Goal: Transaction & Acquisition: Purchase product/service

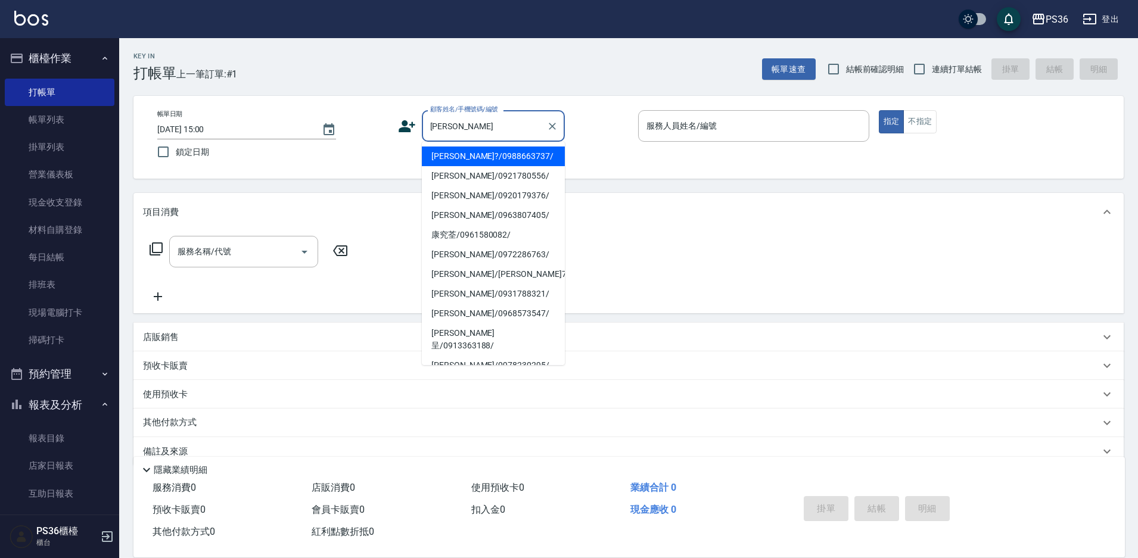
click at [458, 156] on li "[PERSON_NAME]?/0988663737/" at bounding box center [493, 157] width 143 height 20
type input "[PERSON_NAME]?/0988663737/"
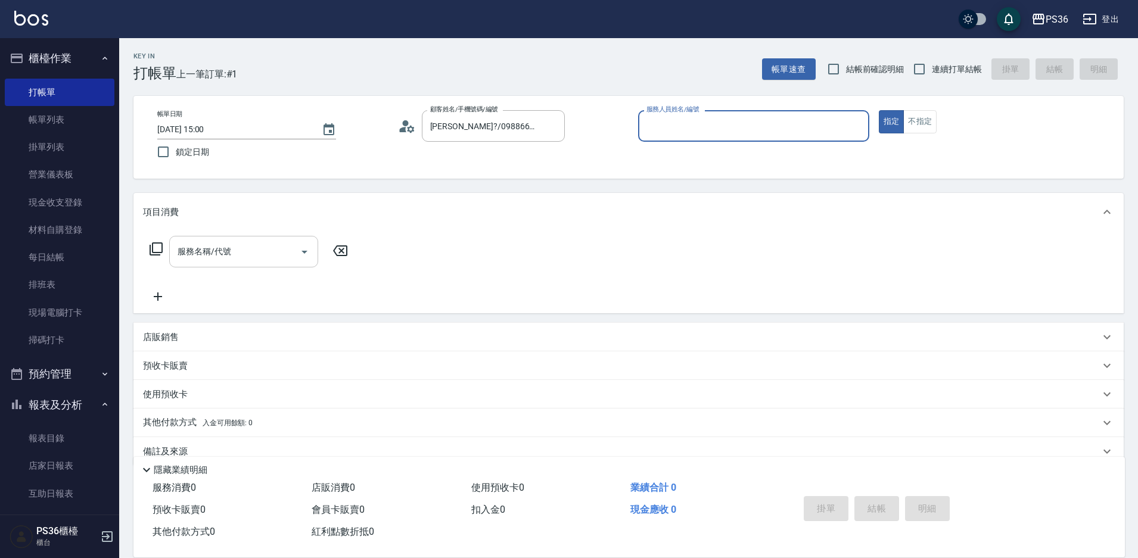
click at [254, 244] on input "服務名稱/代號" at bounding box center [235, 251] width 120 height 21
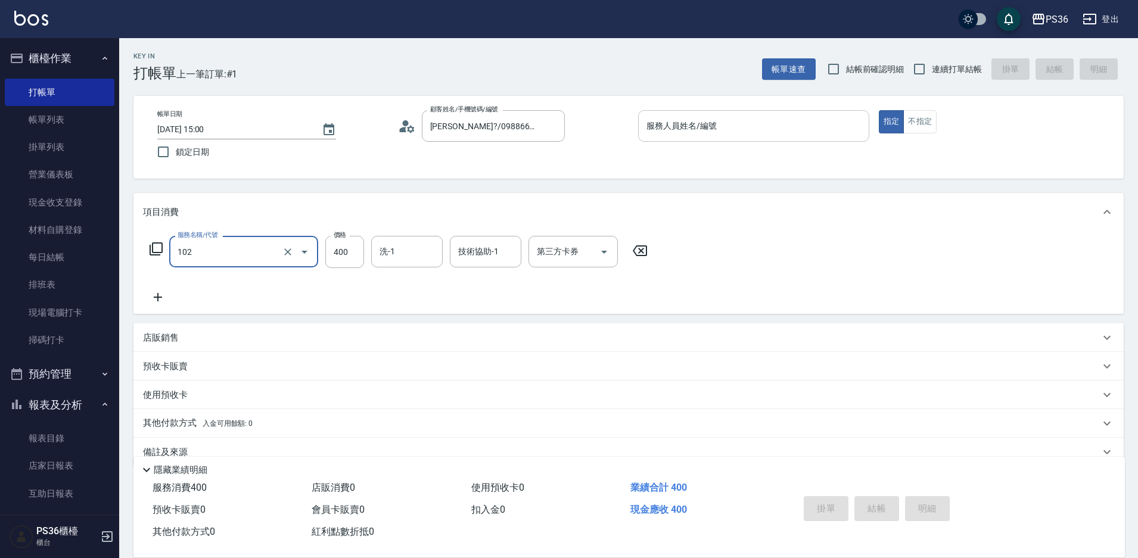
type input "精油洗髮(102)"
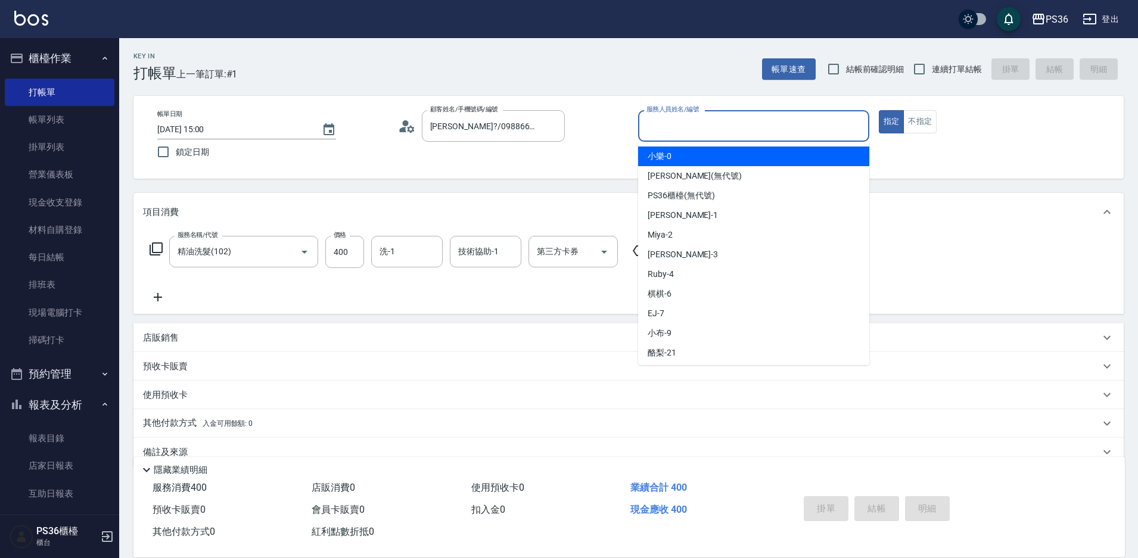
click at [674, 130] on input "服務人員姓名/編號" at bounding box center [754, 126] width 221 height 21
type input "Ruby-4"
type button "true"
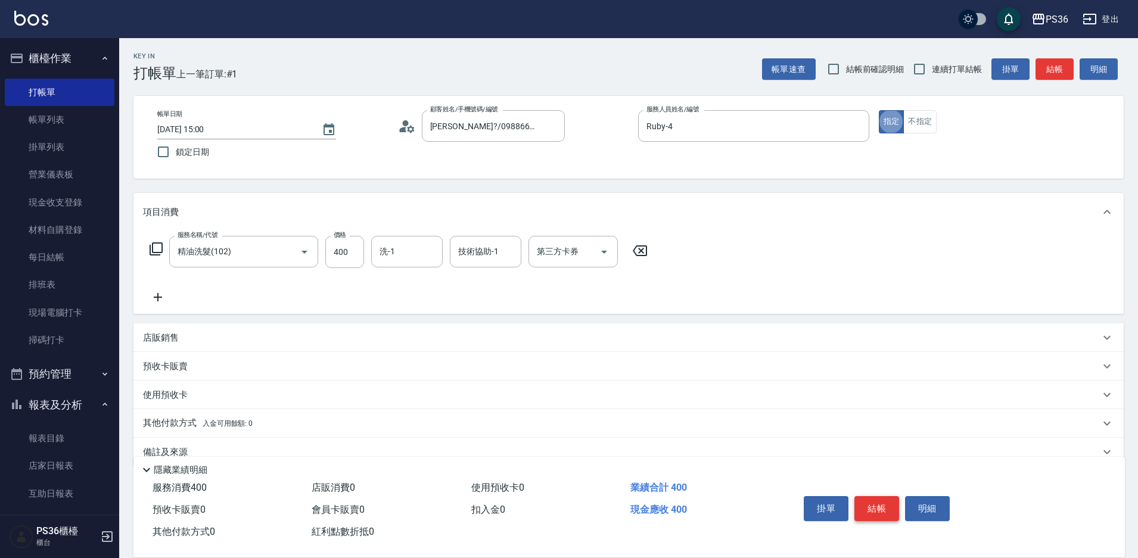
click at [878, 509] on button "結帳" at bounding box center [877, 508] width 45 height 25
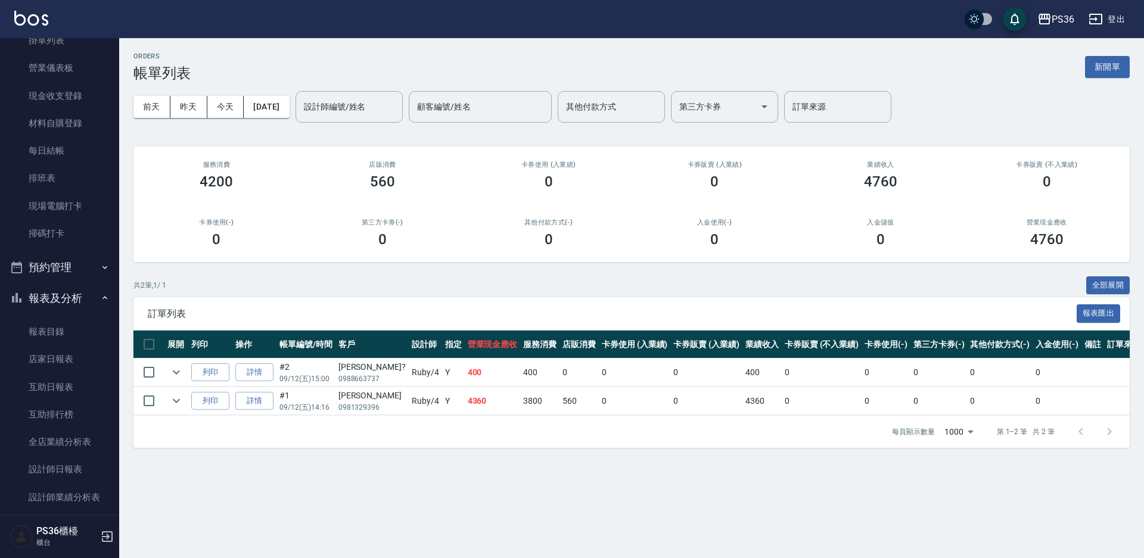
scroll to position [298, 0]
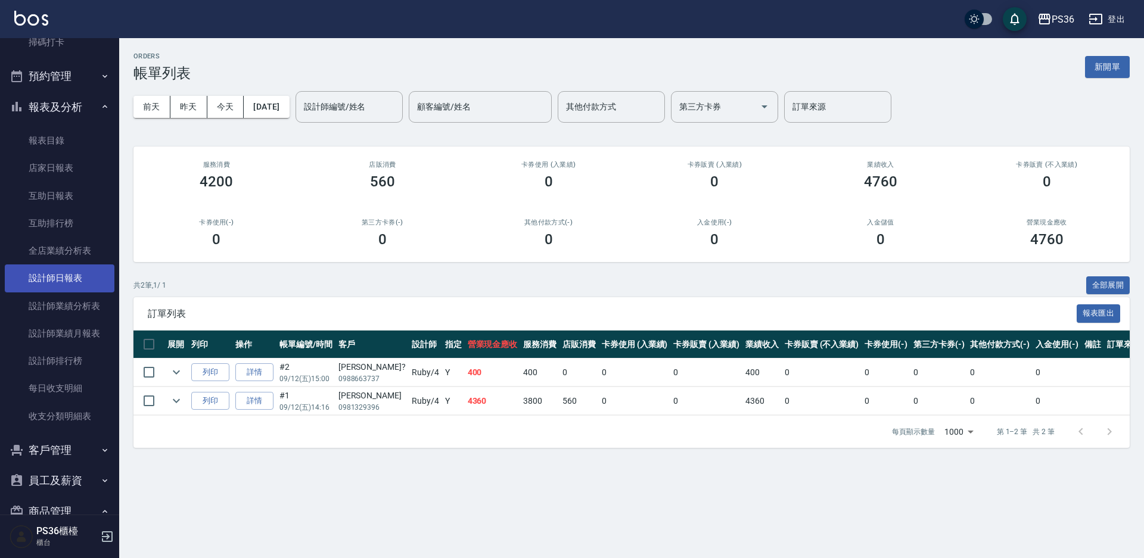
click at [46, 284] on link "設計師日報表" at bounding box center [60, 278] width 110 height 27
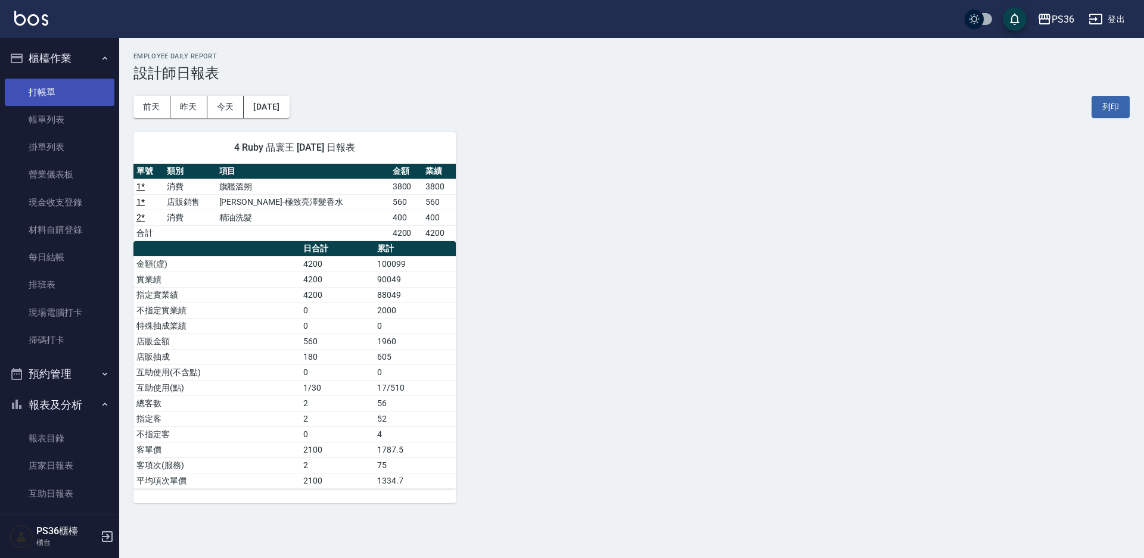
click at [58, 98] on link "打帳單" at bounding box center [60, 92] width 110 height 27
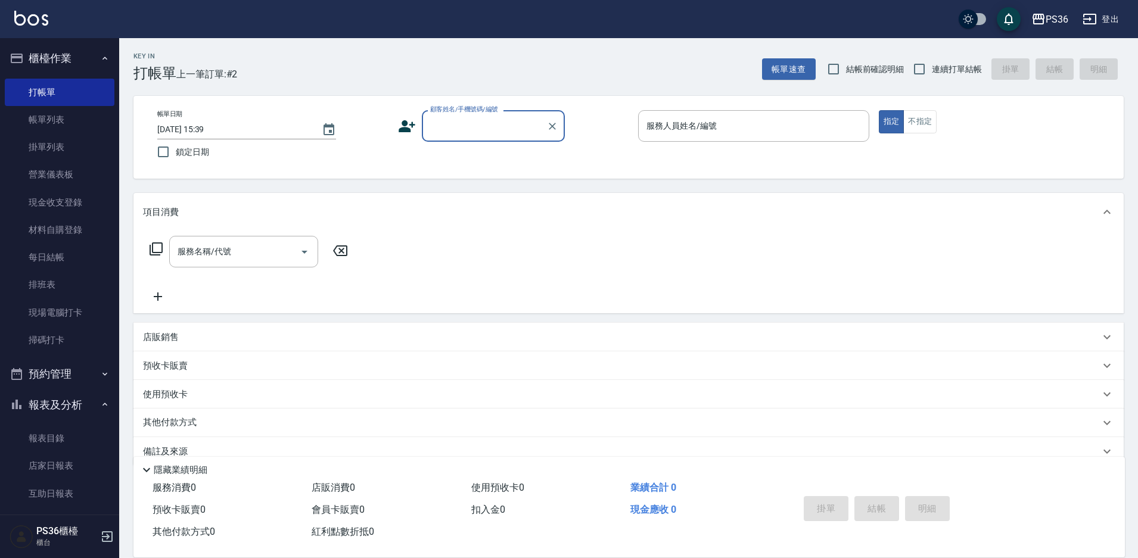
click at [477, 125] on input "顧客姓名/手機號碼/編號" at bounding box center [484, 126] width 114 height 21
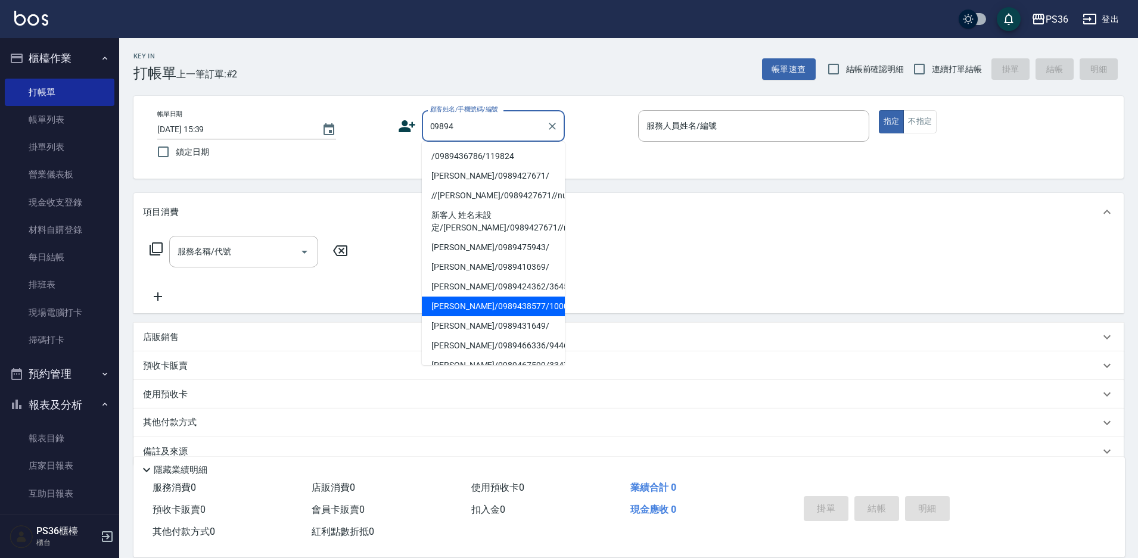
click at [474, 316] on li "[PERSON_NAME]/0989438577/10005" at bounding box center [493, 307] width 143 height 20
type input "[PERSON_NAME]/0989438577/10005"
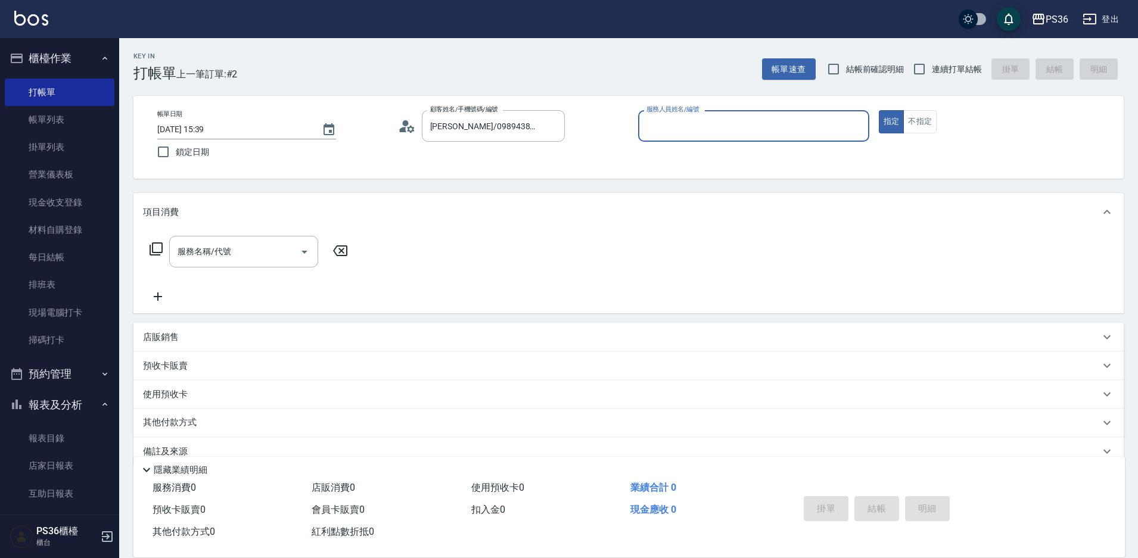
type input "小樂-0"
click at [554, 126] on icon "Clear" at bounding box center [553, 126] width 12 height 12
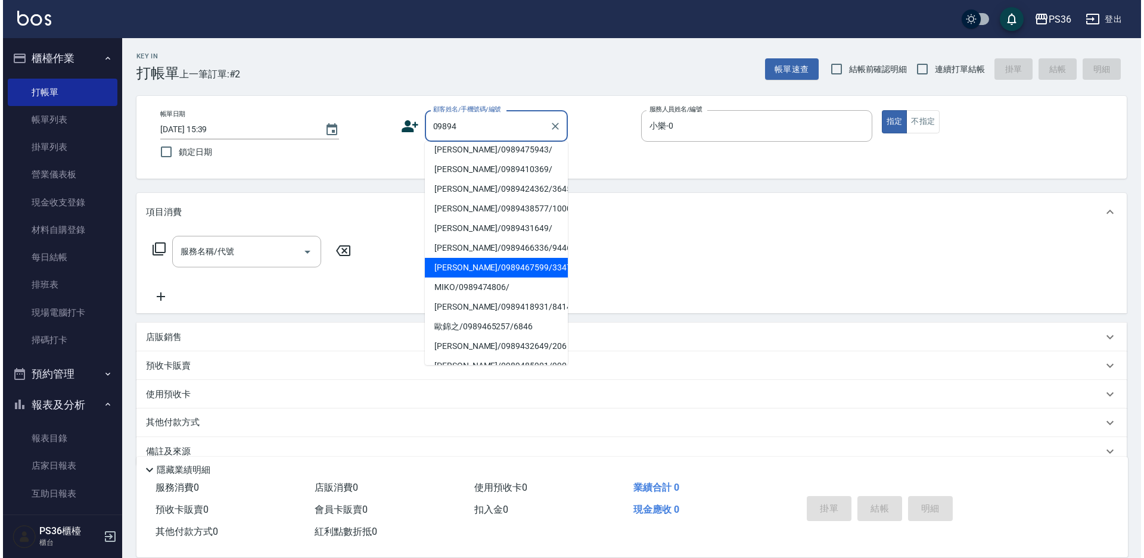
scroll to position [33, 0]
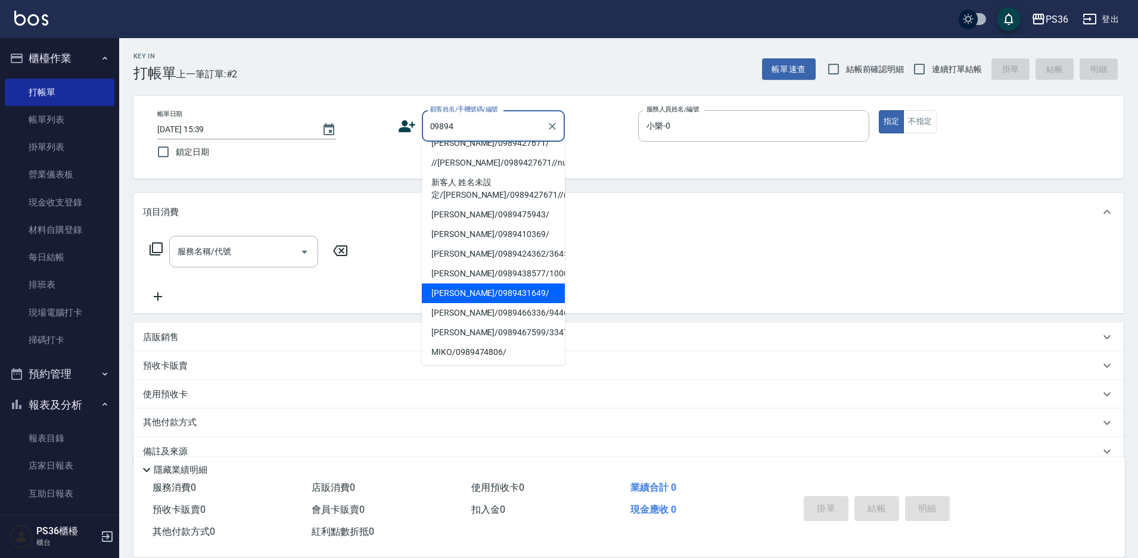
click at [473, 294] on li "[PERSON_NAME]/0989431649/" at bounding box center [493, 294] width 143 height 20
type input "[PERSON_NAME]/0989431649/"
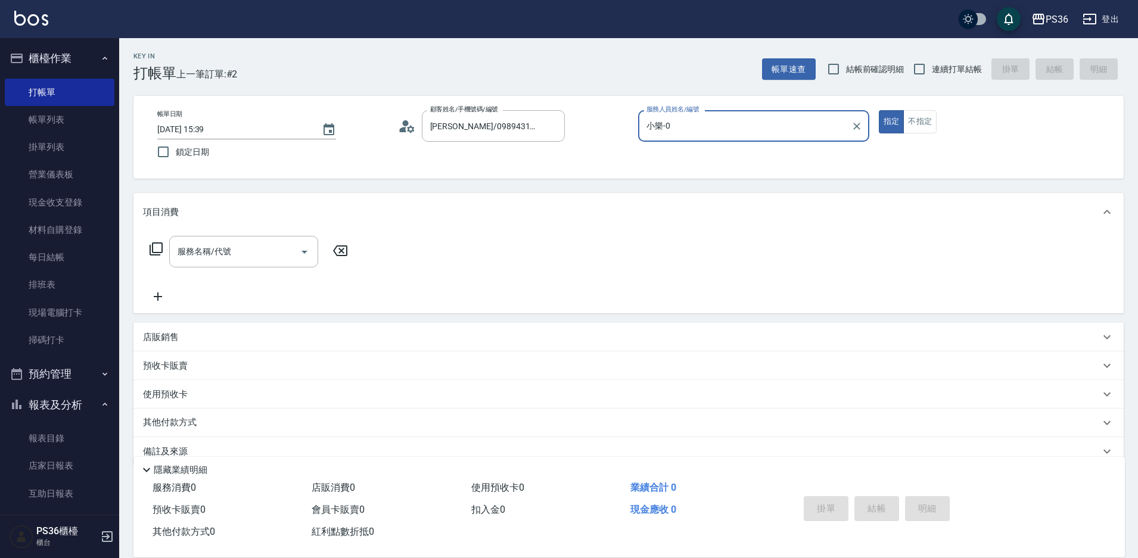
type input "[PERSON_NAME]-1"
click at [157, 249] on icon at bounding box center [156, 249] width 14 height 14
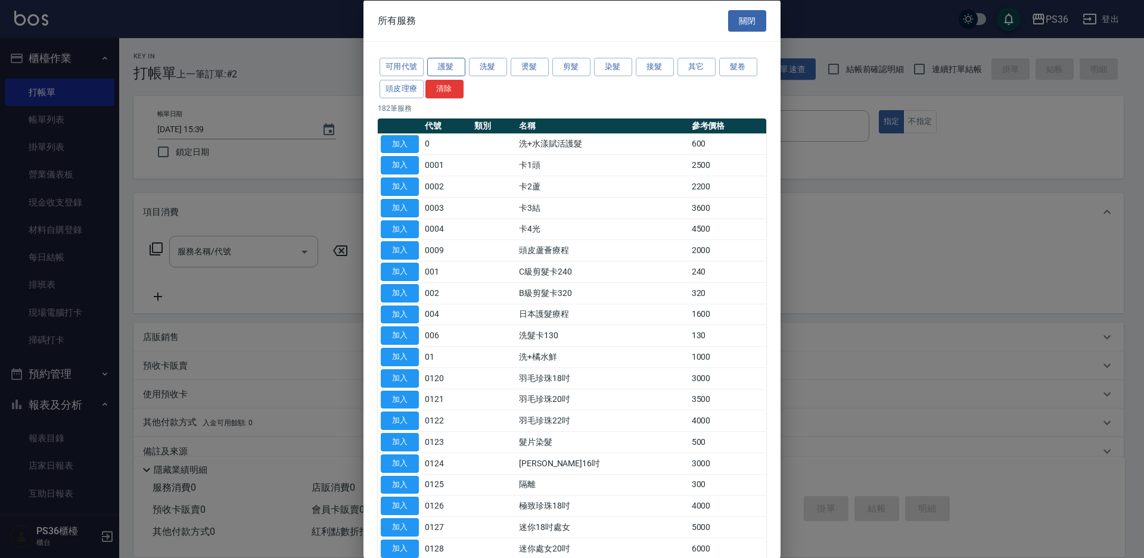
click at [456, 69] on button "護髮" at bounding box center [446, 67] width 38 height 18
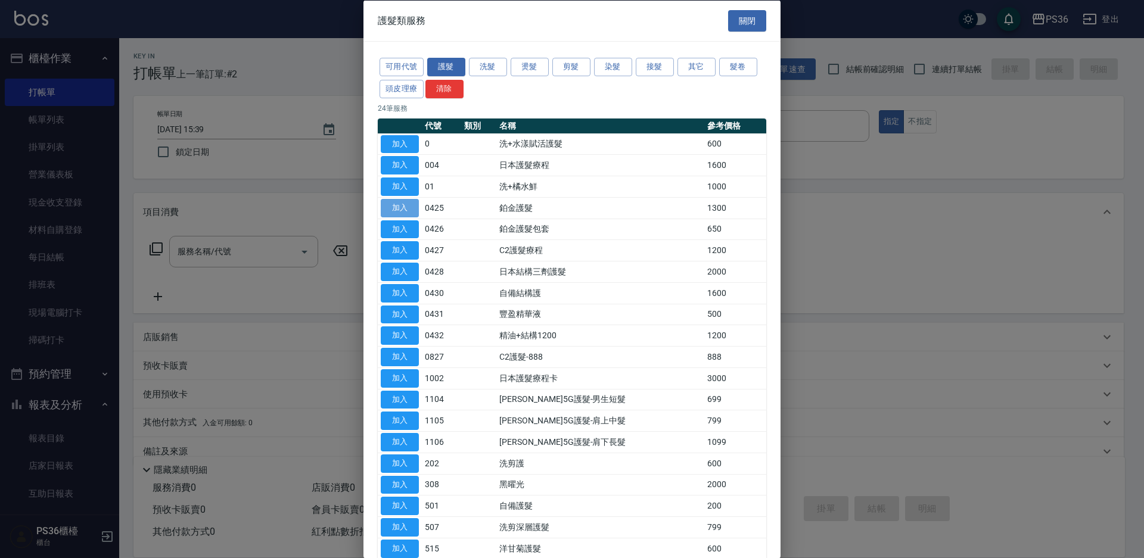
click at [389, 204] on button "加入" at bounding box center [400, 207] width 38 height 18
type input "鉑金護髮(0425)"
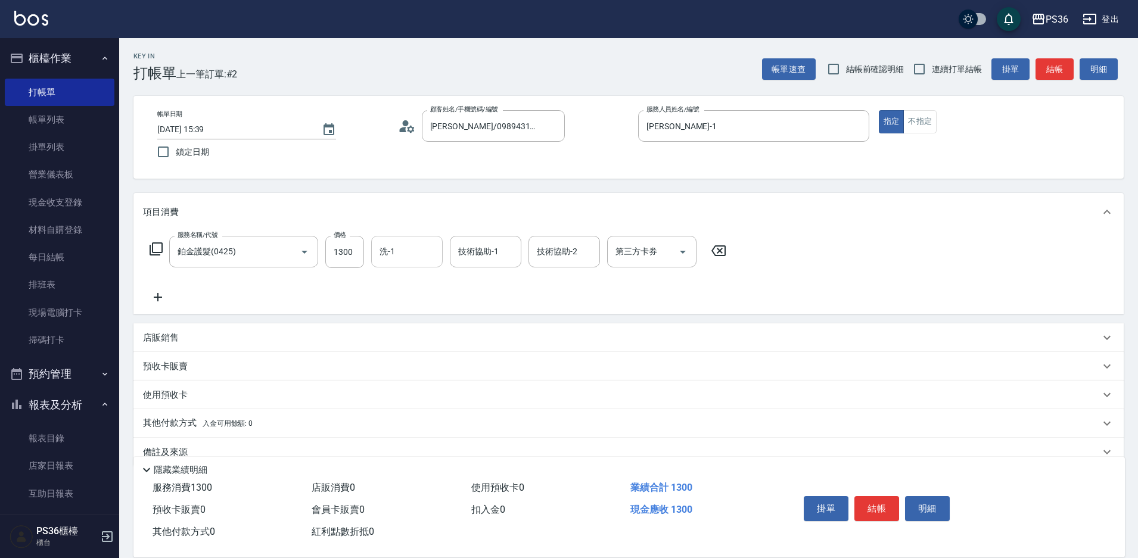
click at [398, 254] on input "洗-1" at bounding box center [407, 251] width 61 height 21
type input "酪梨-21"
click at [163, 299] on icon at bounding box center [158, 297] width 30 height 14
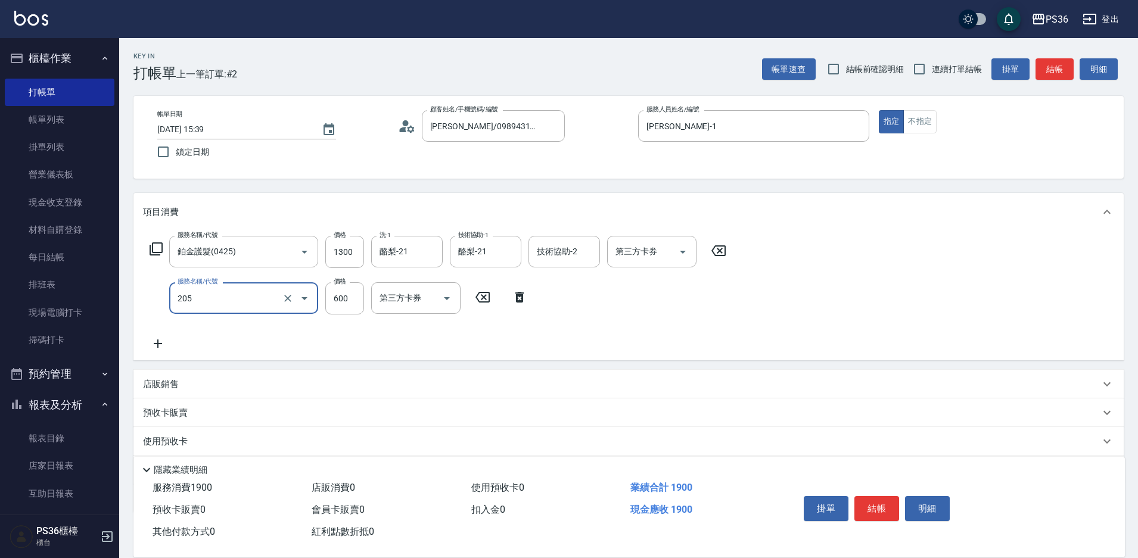
type input "A級洗剪(205)"
click at [892, 501] on button "結帳" at bounding box center [877, 508] width 45 height 25
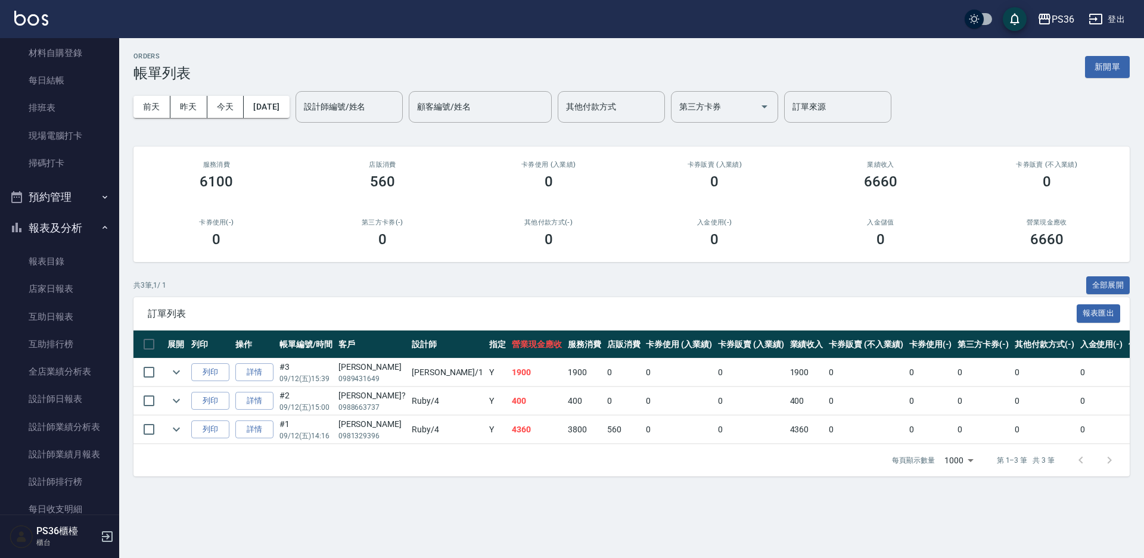
scroll to position [179, 0]
click at [56, 406] on link "設計師日報表" at bounding box center [60, 397] width 110 height 27
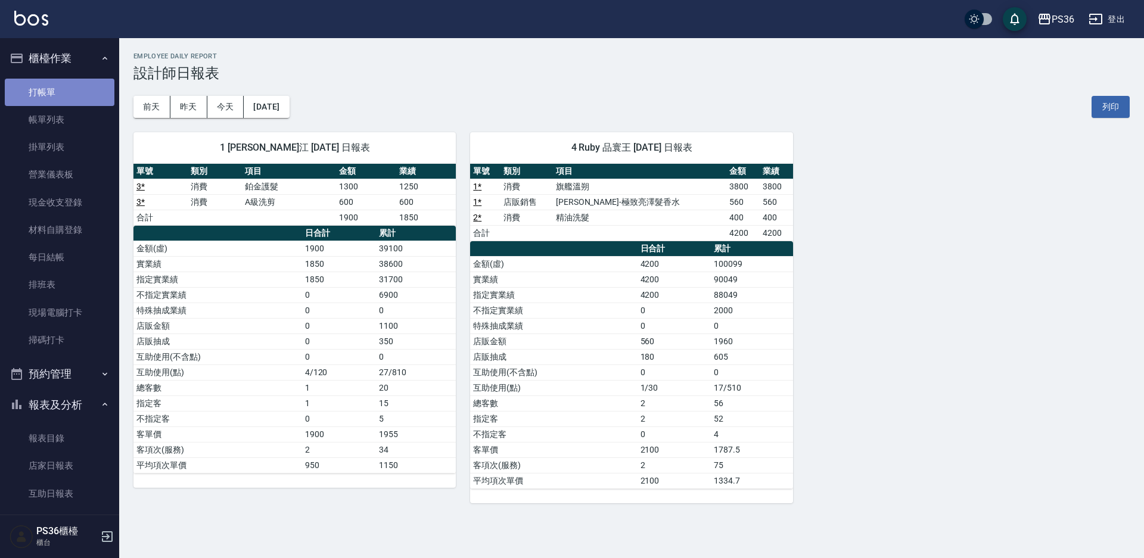
click at [78, 99] on link "打帳單" at bounding box center [60, 92] width 110 height 27
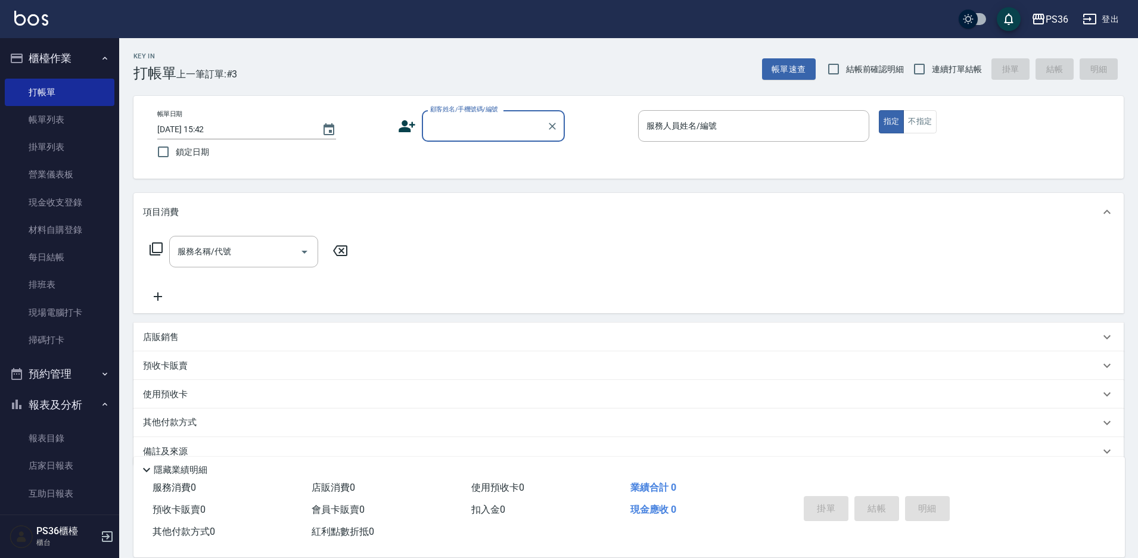
click at [479, 134] on input "顧客姓名/手機號碼/編號" at bounding box center [484, 126] width 114 height 21
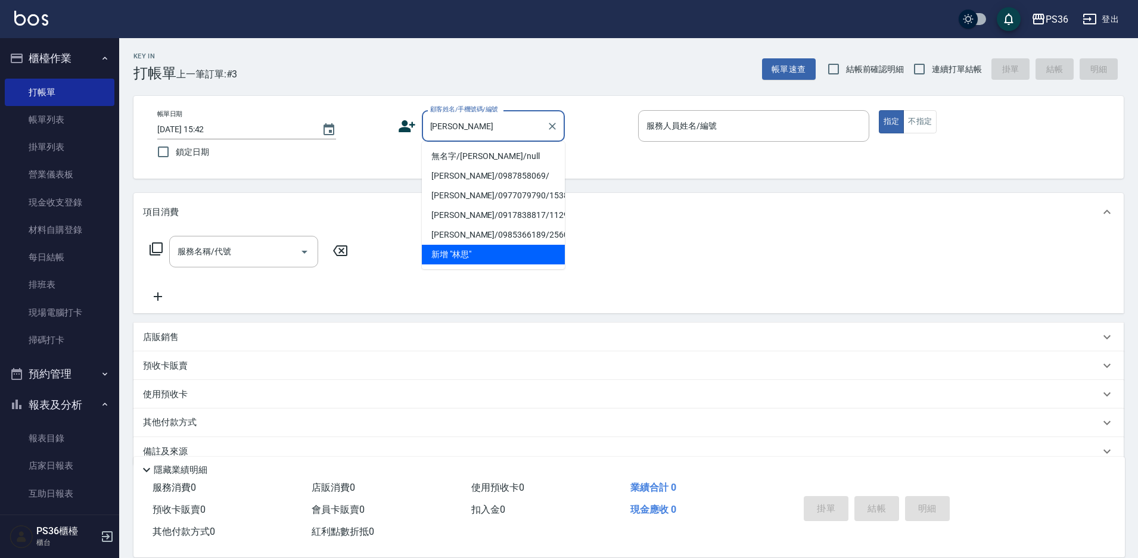
click at [479, 157] on li "無名字/[PERSON_NAME]/null" at bounding box center [493, 157] width 143 height 20
type input "無名字/[PERSON_NAME]/null"
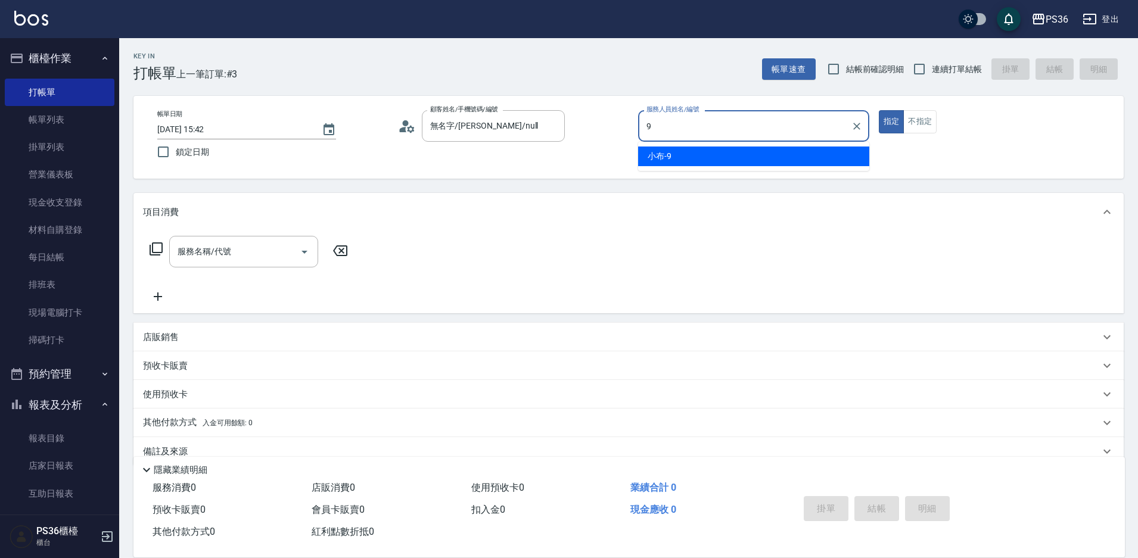
type input "小布-9"
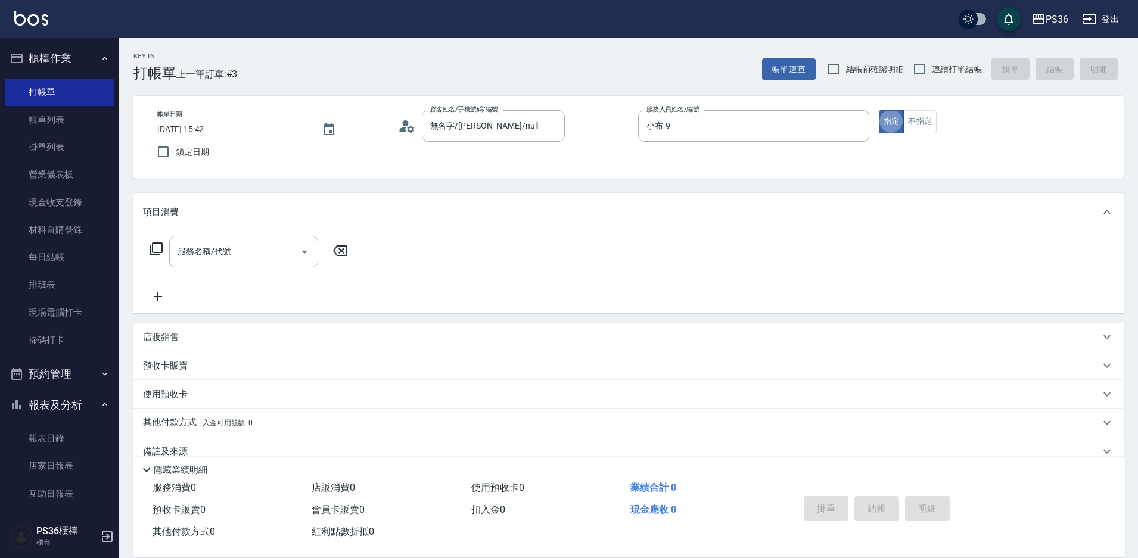
type button "true"
click at [238, 254] on input "服務名稱/代號" at bounding box center [235, 251] width 120 height 21
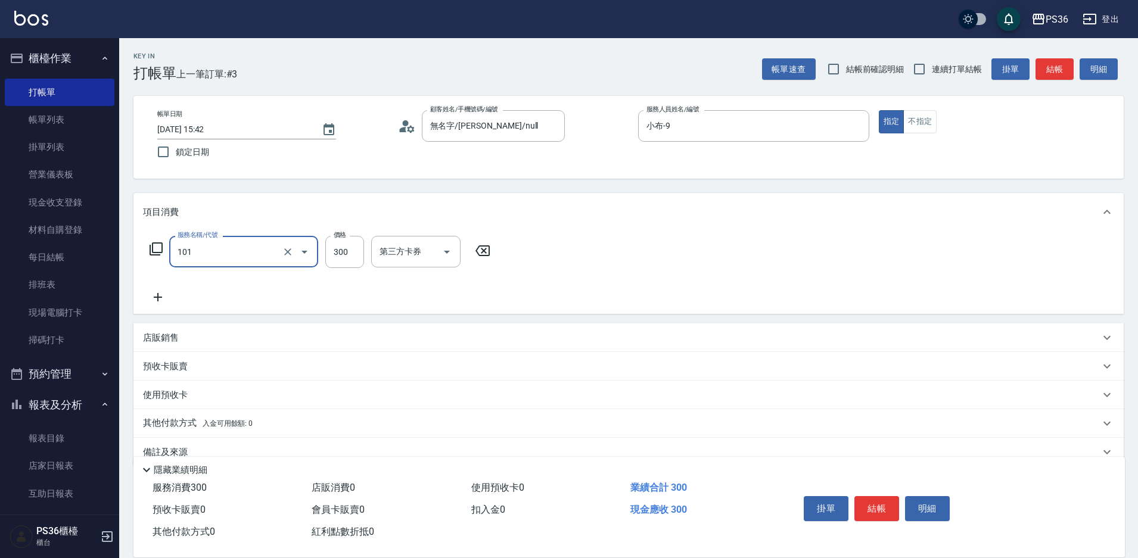
type input "洗髮(101)"
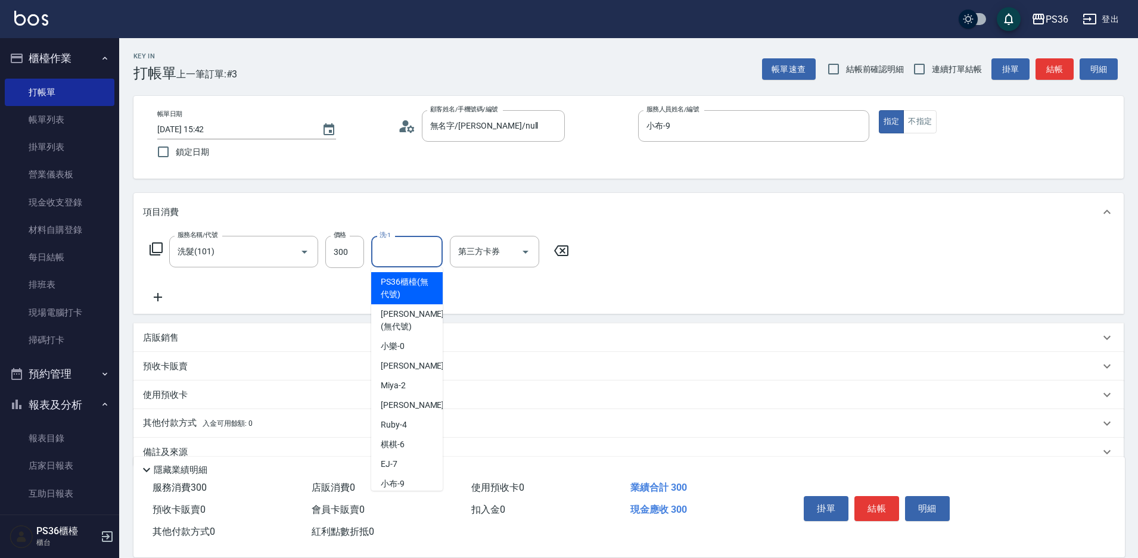
click at [407, 257] on input "洗-1" at bounding box center [407, 251] width 61 height 21
type input "[PERSON_NAME]-22"
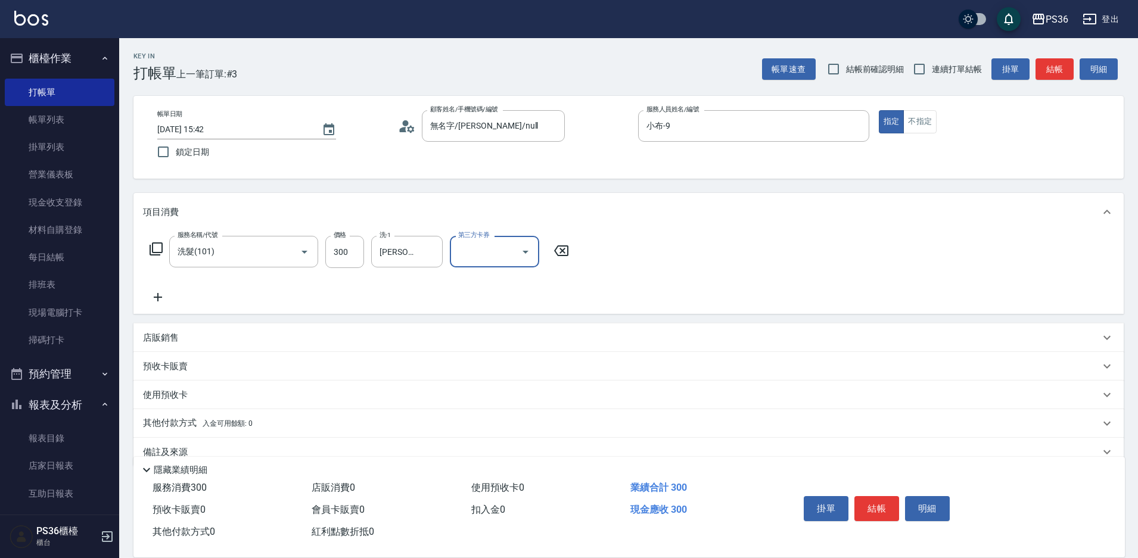
click at [868, 510] on button "結帳" at bounding box center [877, 508] width 45 height 25
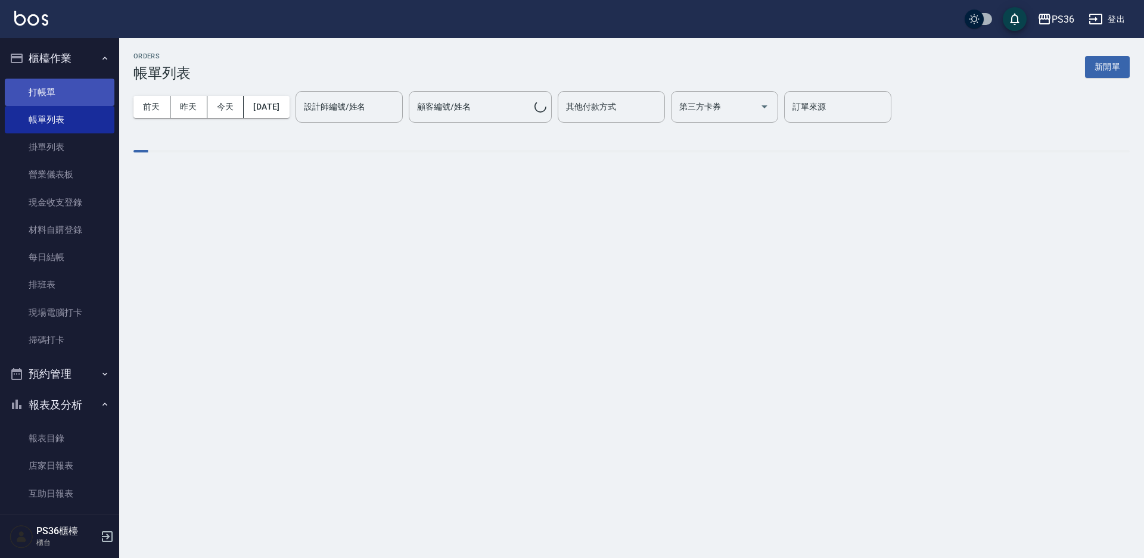
click at [35, 98] on link "打帳單" at bounding box center [60, 92] width 110 height 27
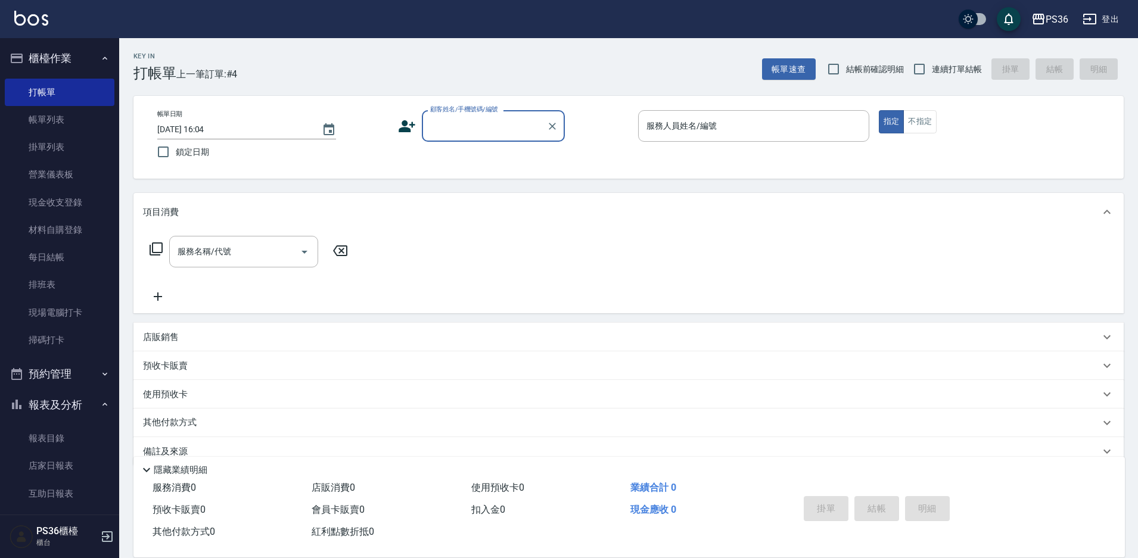
click at [466, 122] on input "顧客姓名/手機號碼/編號" at bounding box center [484, 126] width 114 height 21
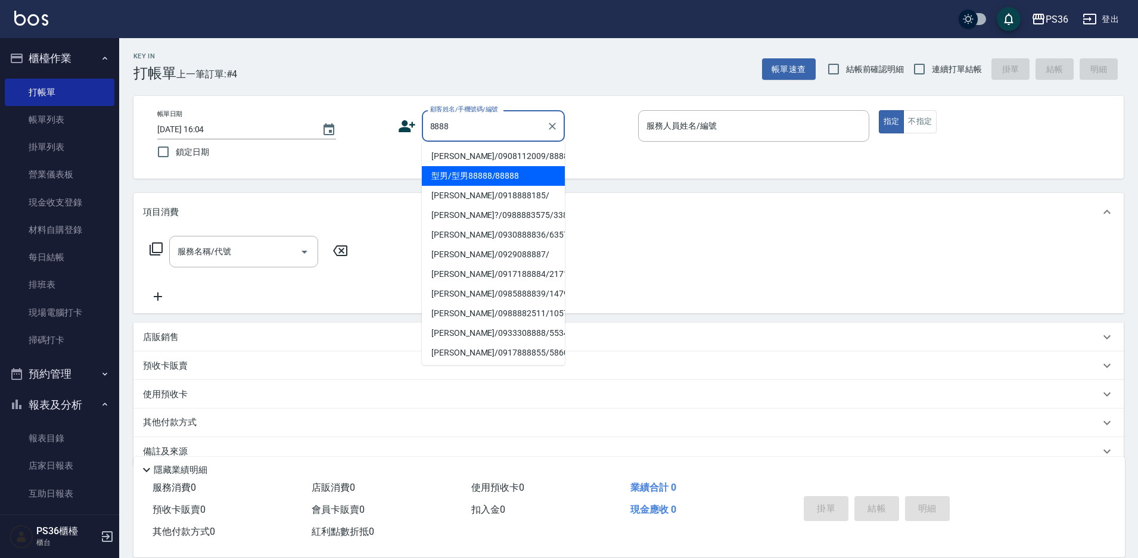
click at [464, 179] on li "型男/型男88888/88888" at bounding box center [493, 176] width 143 height 20
type input "型男/型男88888/88888"
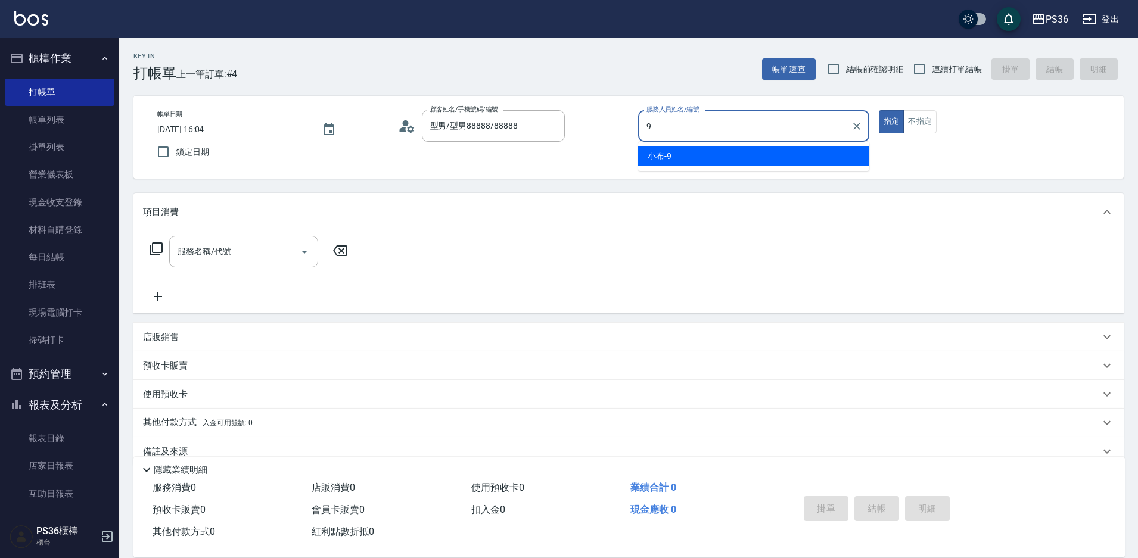
type input "小布-9"
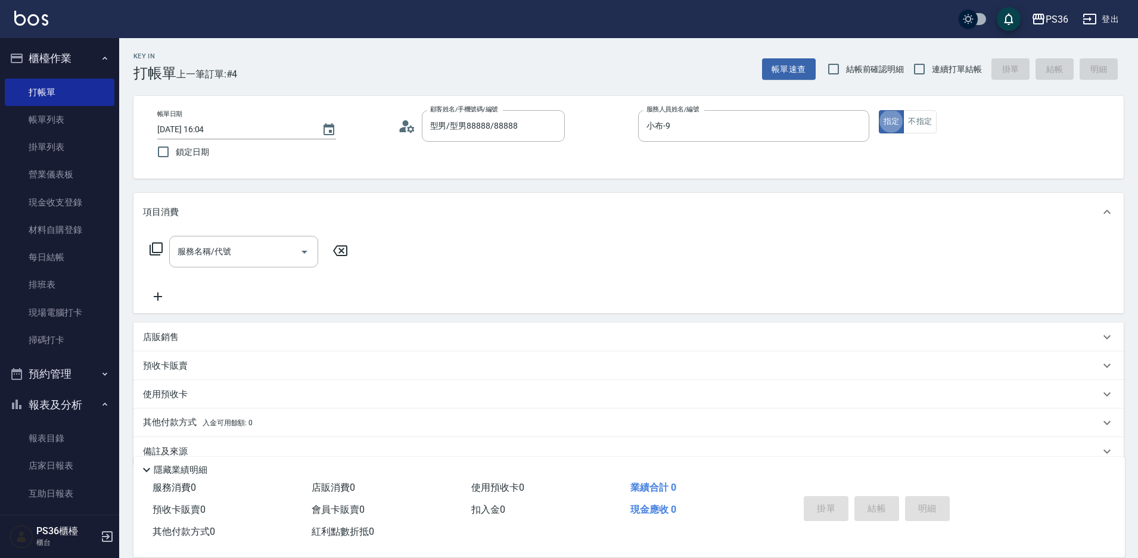
type button "true"
click at [915, 120] on button "不指定" at bounding box center [920, 121] width 33 height 23
click at [219, 255] on div "服務名稱/代號 服務名稱/代號" at bounding box center [243, 252] width 149 height 32
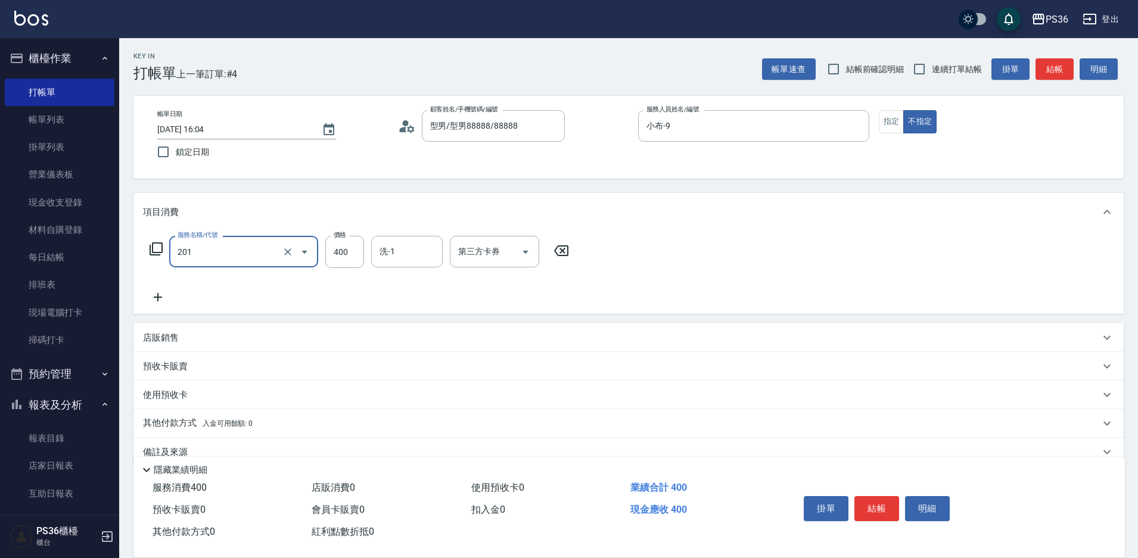
type input "C級洗剪(201)"
click at [155, 254] on icon at bounding box center [156, 249] width 14 height 14
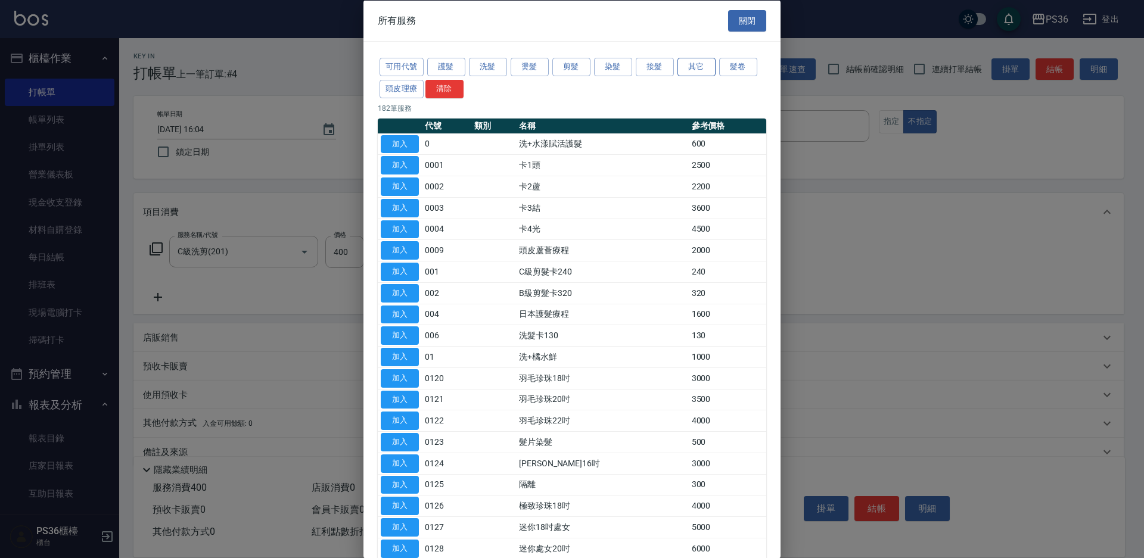
click at [690, 74] on button "其它" at bounding box center [697, 67] width 38 height 18
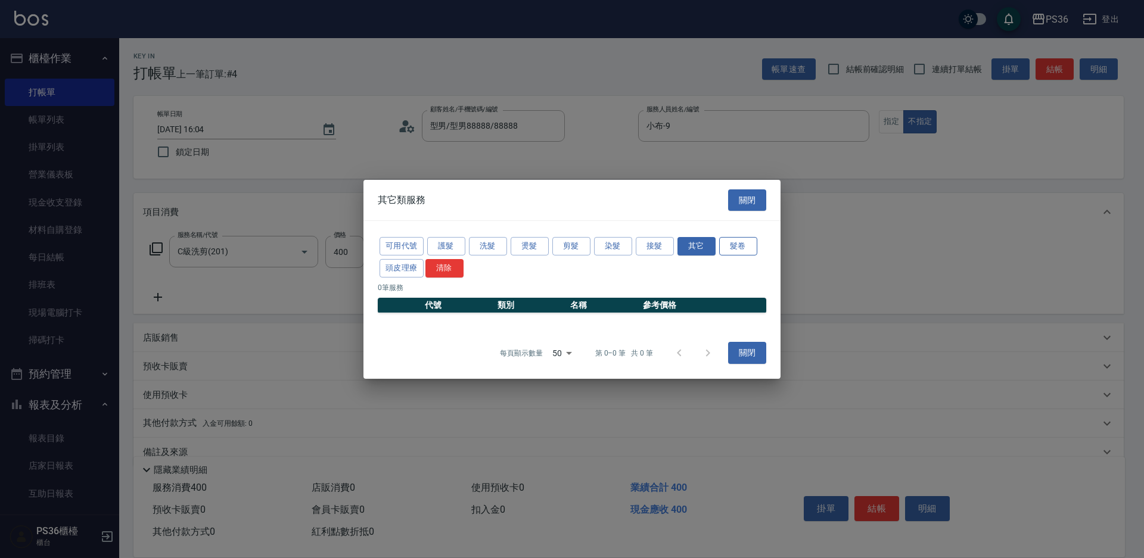
click at [732, 249] on button "髮卷" at bounding box center [738, 246] width 38 height 18
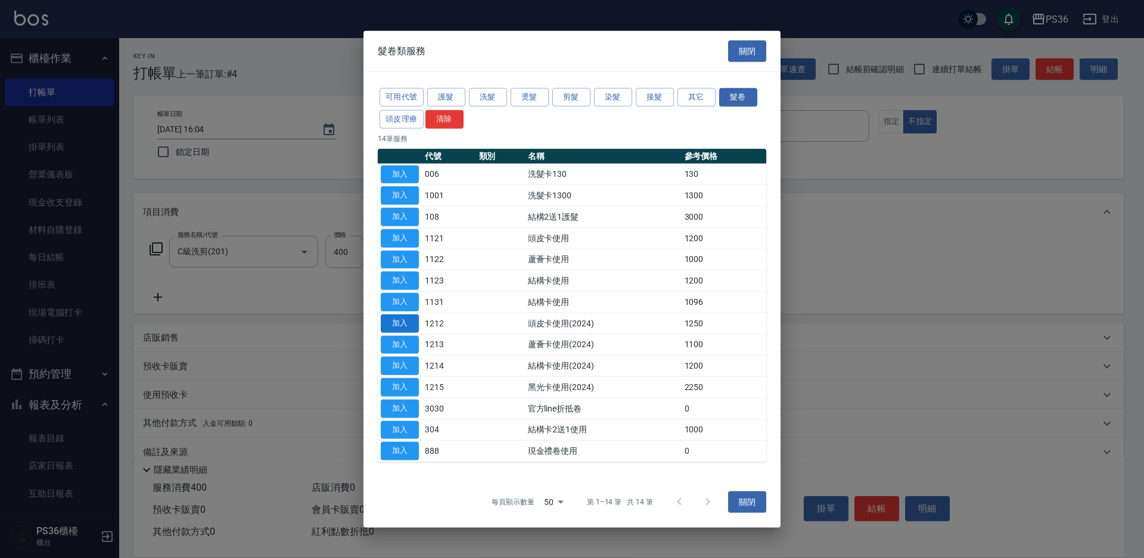
click at [396, 319] on button "加入" at bounding box center [400, 323] width 38 height 18
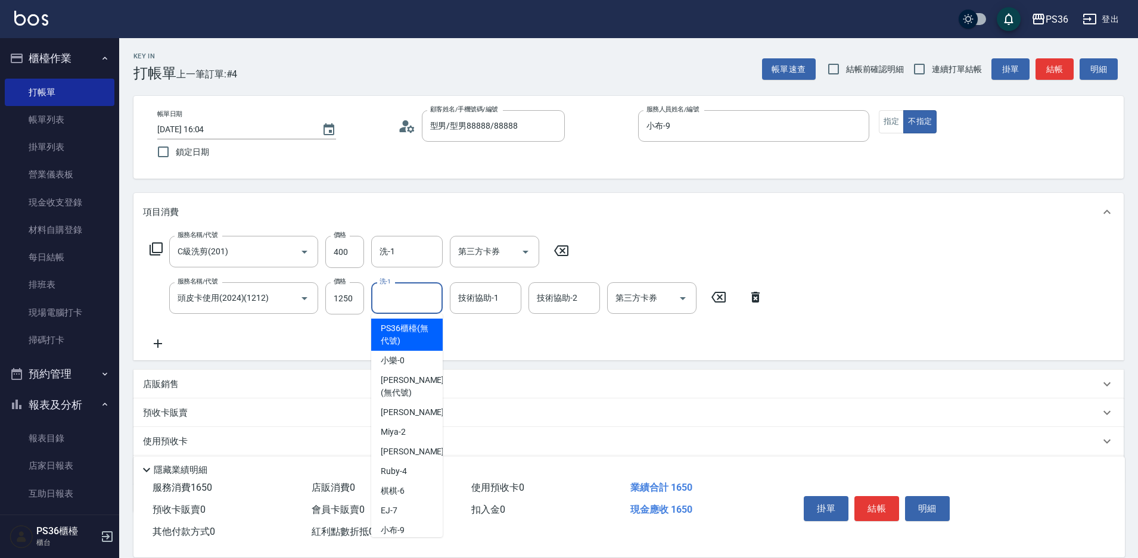
click at [401, 302] on input "洗-1" at bounding box center [407, 298] width 61 height 21
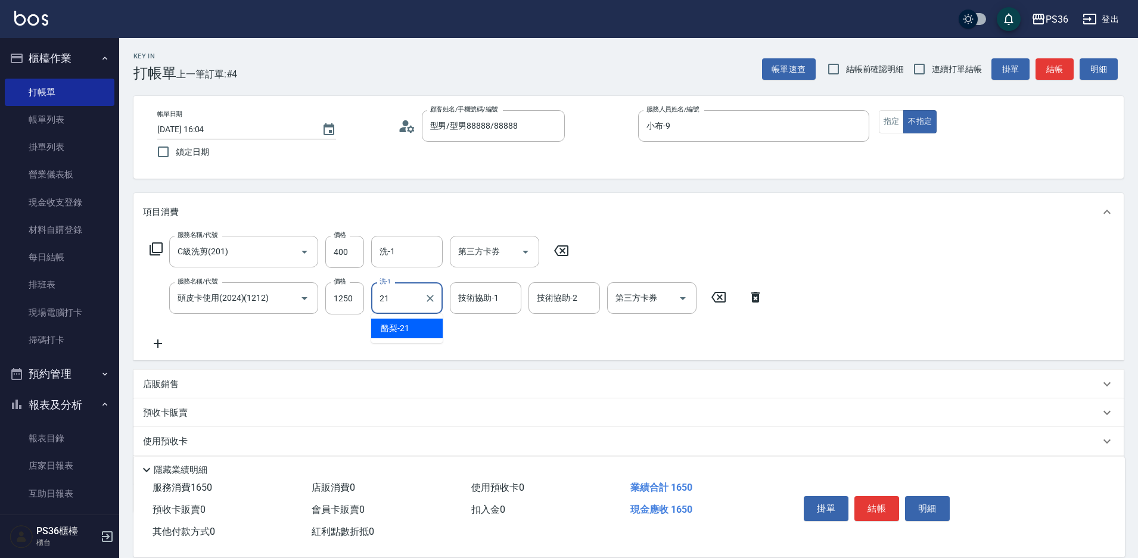
type input "酪梨-21"
click at [684, 297] on icon "Open" at bounding box center [683, 298] width 14 height 14
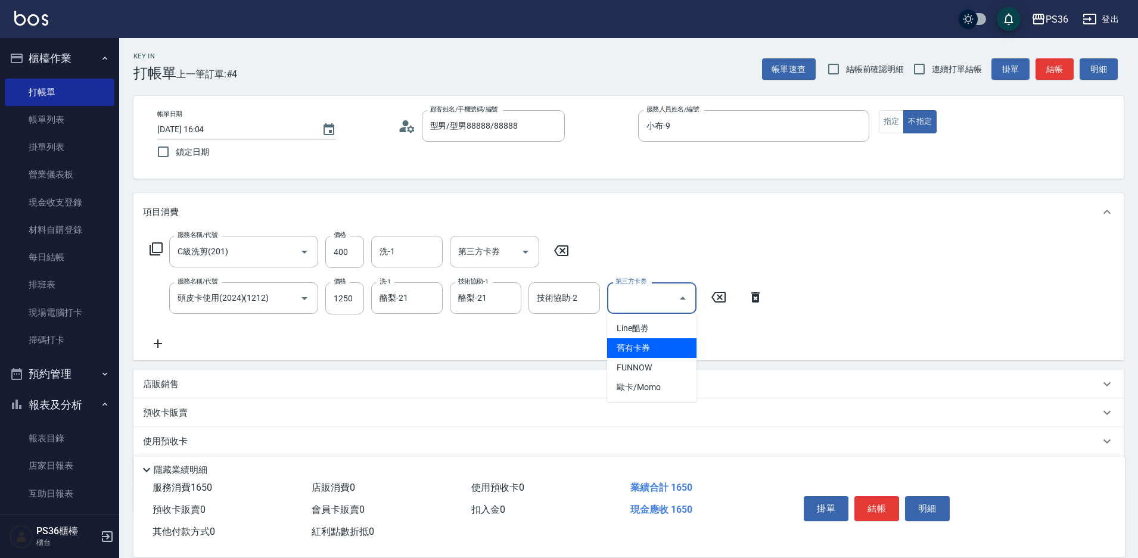
click at [659, 352] on span "舊有卡券" at bounding box center [651, 349] width 89 height 20
type input "舊有卡券"
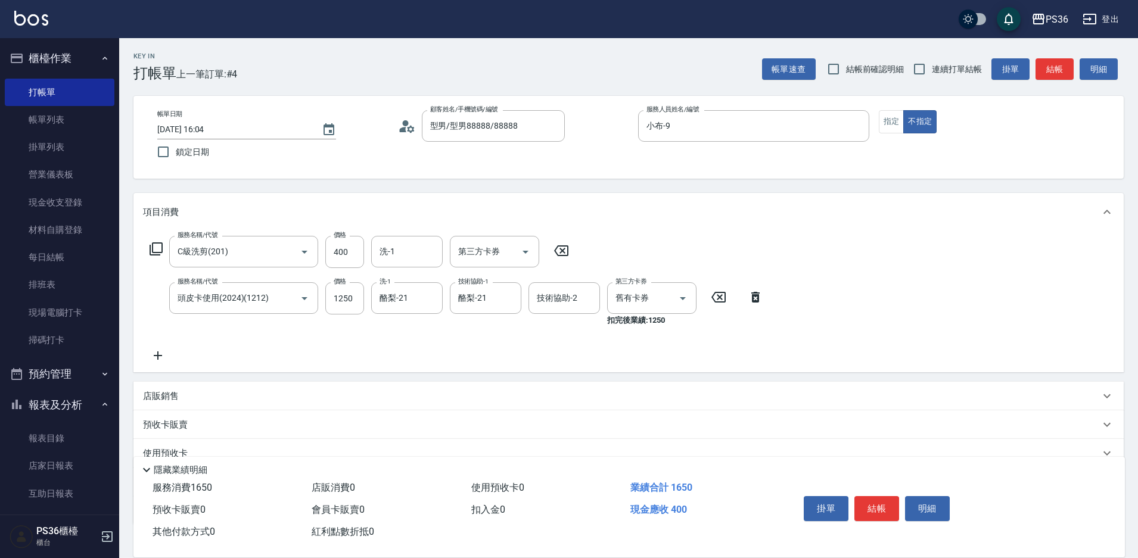
click at [796, 361] on div "服務名稱/代號 C級洗剪(201) 服務名稱/代號 價格 400 價格 洗-1 洗-1 第三方卡券 第三方卡券 服務名稱/代號 頭皮卡使用(2024)(121…" at bounding box center [629, 301] width 991 height 141
click at [874, 496] on button "結帳" at bounding box center [877, 508] width 45 height 25
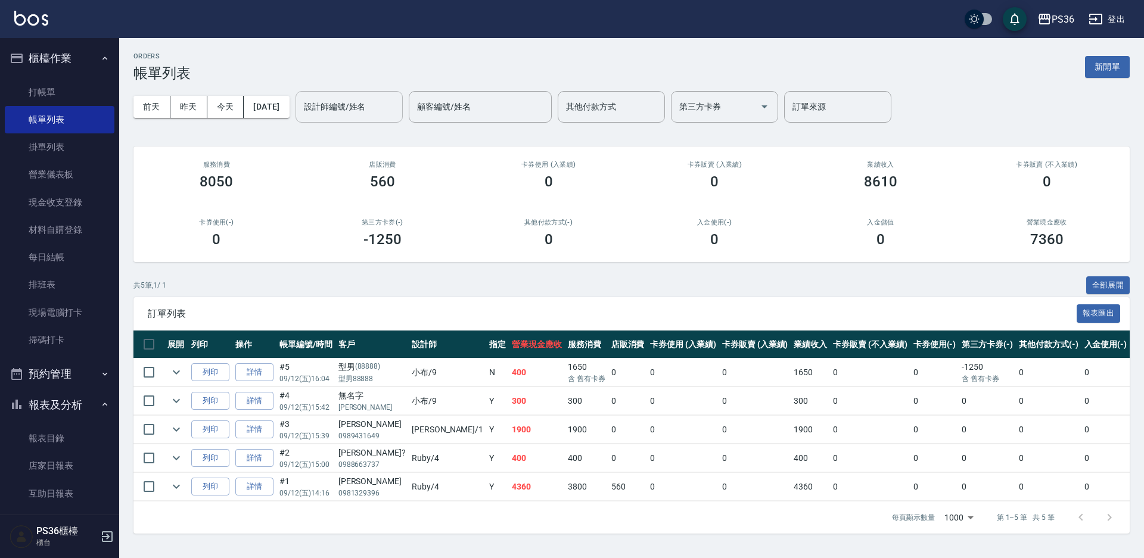
click at [359, 118] on div "設計師編號/姓名" at bounding box center [349, 107] width 107 height 32
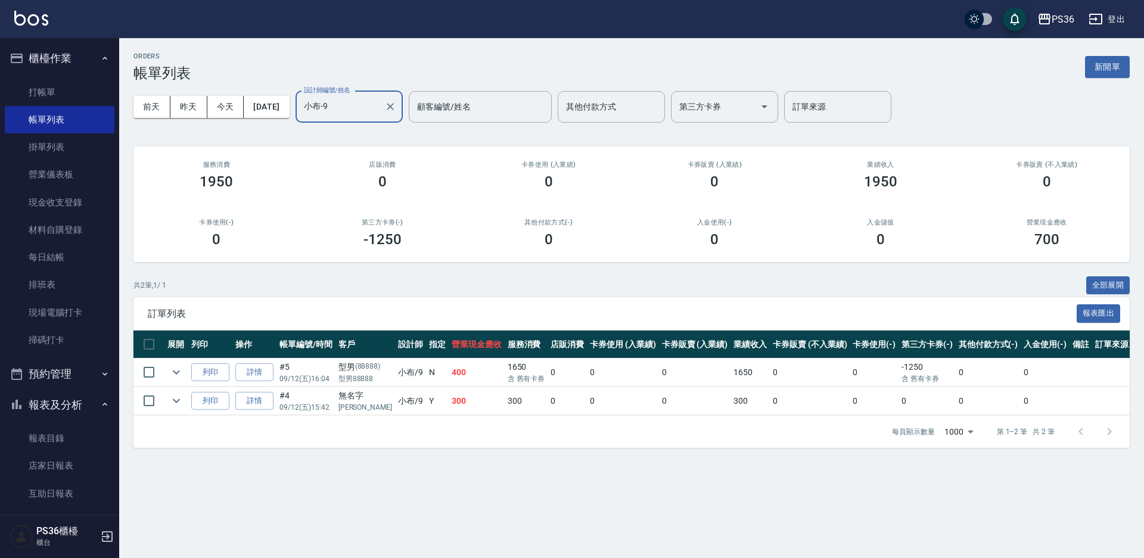
type input "小布-9"
click at [509, 467] on div "ORDERS 帳單列表 新開單 [DATE] [DATE] [DATE] [DATE] 設計師編號/姓名 小布-9 設計師編號/姓名 顧客編號/姓名 顧客編號…" at bounding box center [572, 279] width 1144 height 558
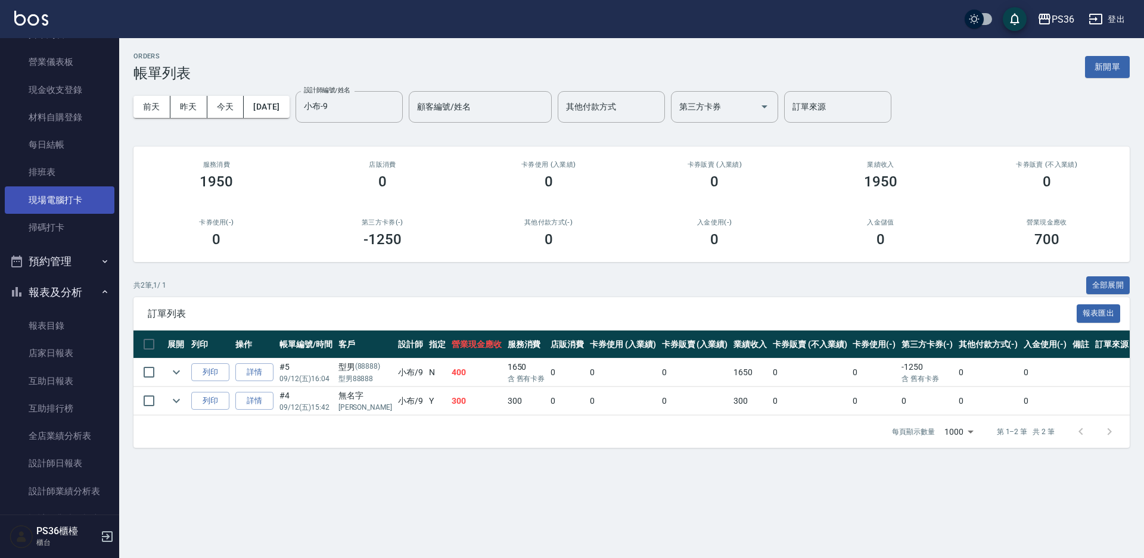
scroll to position [119, 0]
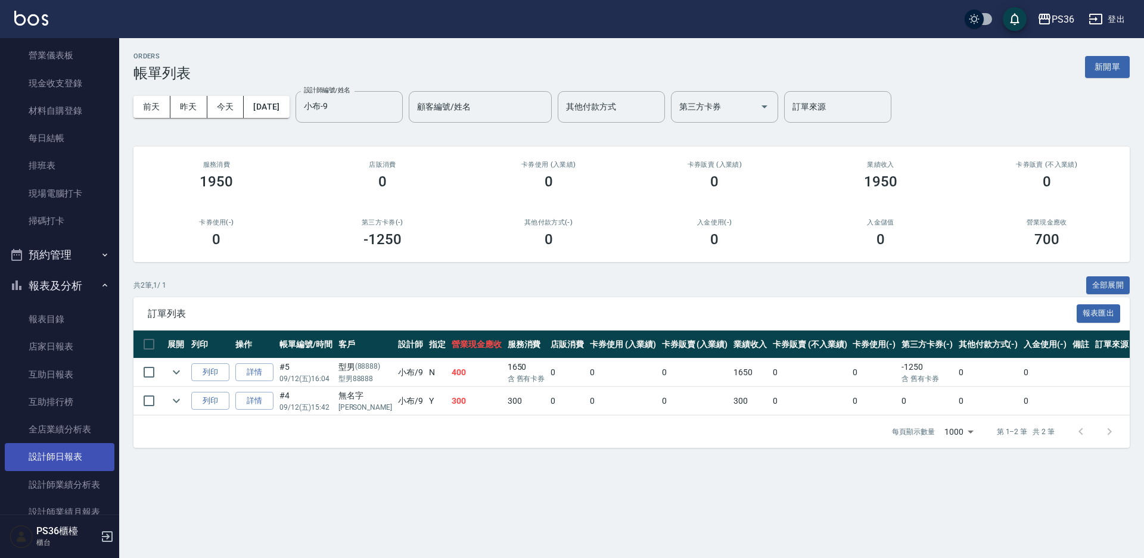
click at [66, 451] on link "設計師日報表" at bounding box center [60, 456] width 110 height 27
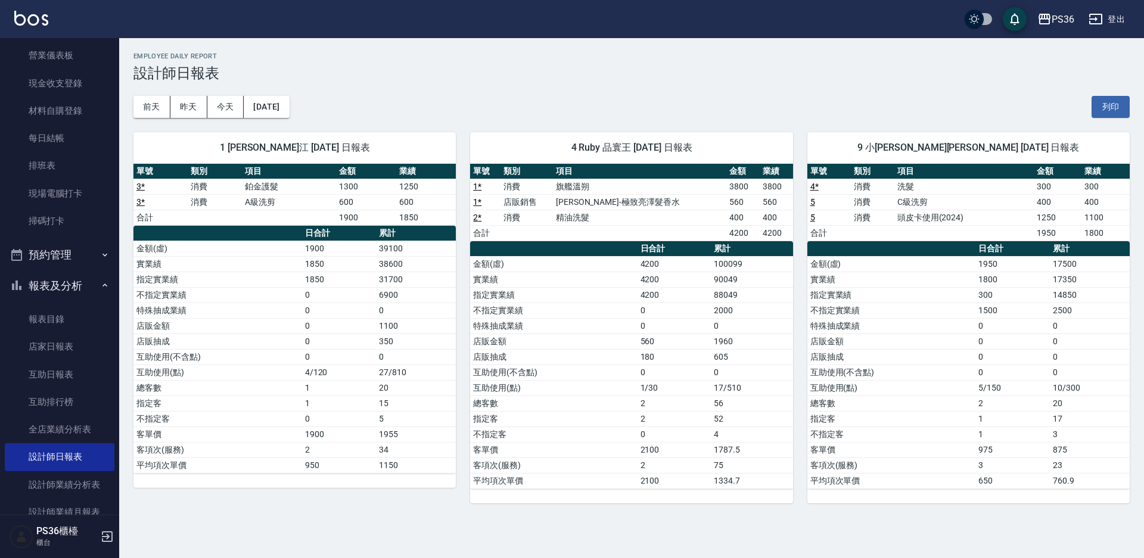
click at [584, 502] on div "單號 類別 項目 金額 業績 1 * 消費 旗艦溫朔 3800 3800 1 * 店販銷售 [PERSON_NAME]-極致亮澤髮香水 560 560 2 *…" at bounding box center [631, 334] width 322 height 340
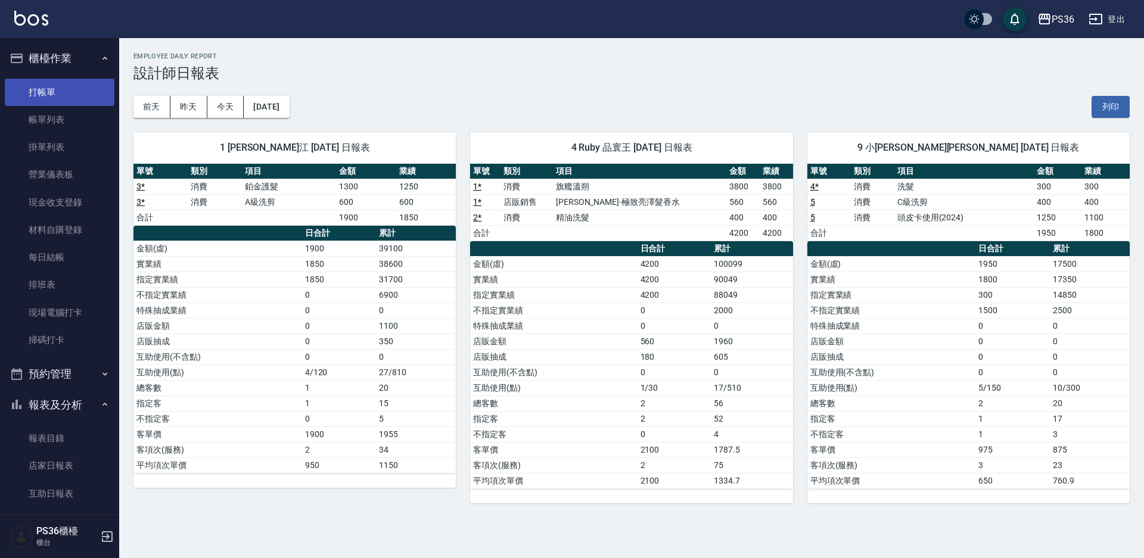
click at [49, 102] on link "打帳單" at bounding box center [60, 92] width 110 height 27
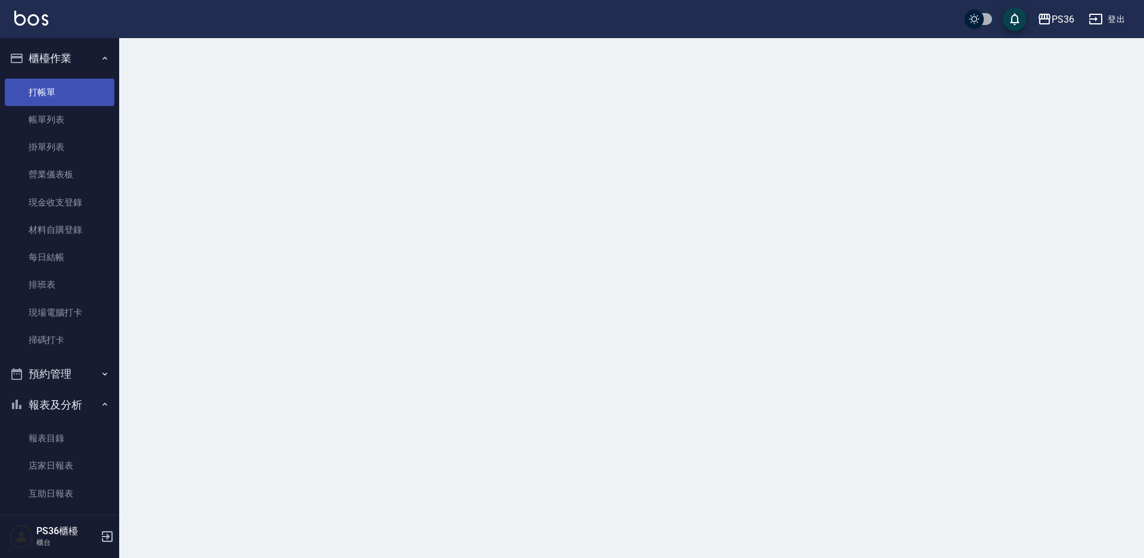
click at [49, 102] on link "打帳單" at bounding box center [60, 92] width 110 height 27
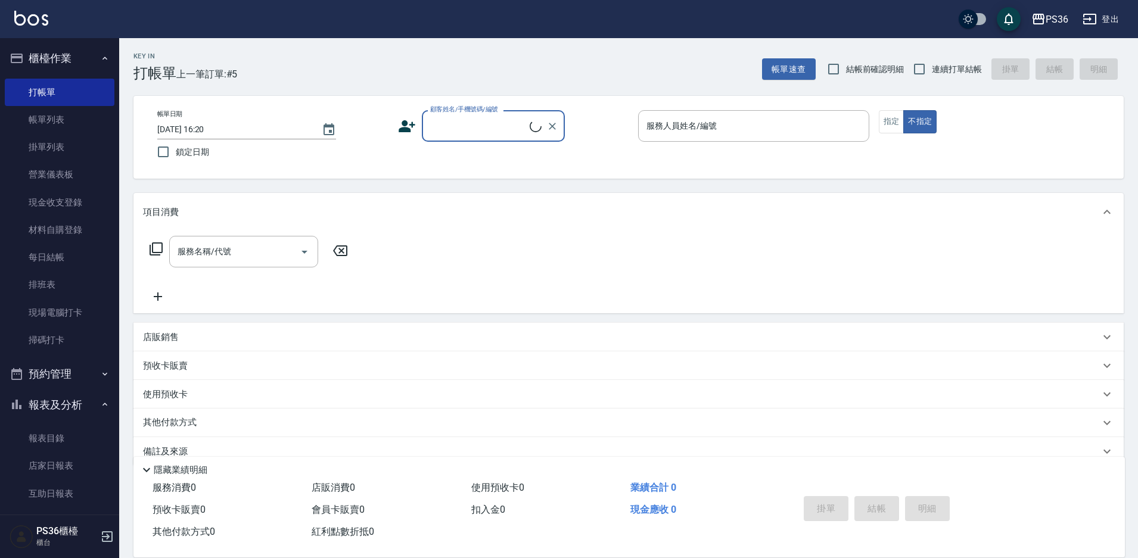
click at [502, 119] on input "顧客姓名/手機號碼/編號" at bounding box center [478, 126] width 103 height 21
click at [491, 151] on li "高高高/099999999/" at bounding box center [493, 157] width 143 height 20
type input "高高高/099999999/"
click at [713, 124] on input "EJ-7" at bounding box center [745, 126] width 203 height 21
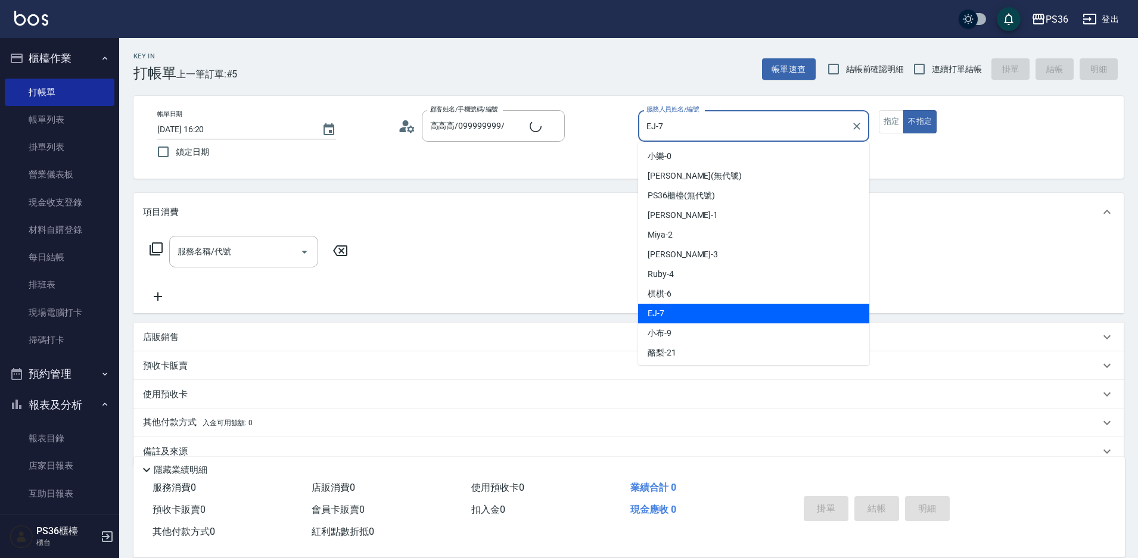
click at [713, 124] on input "EJ-7" at bounding box center [745, 126] width 203 height 21
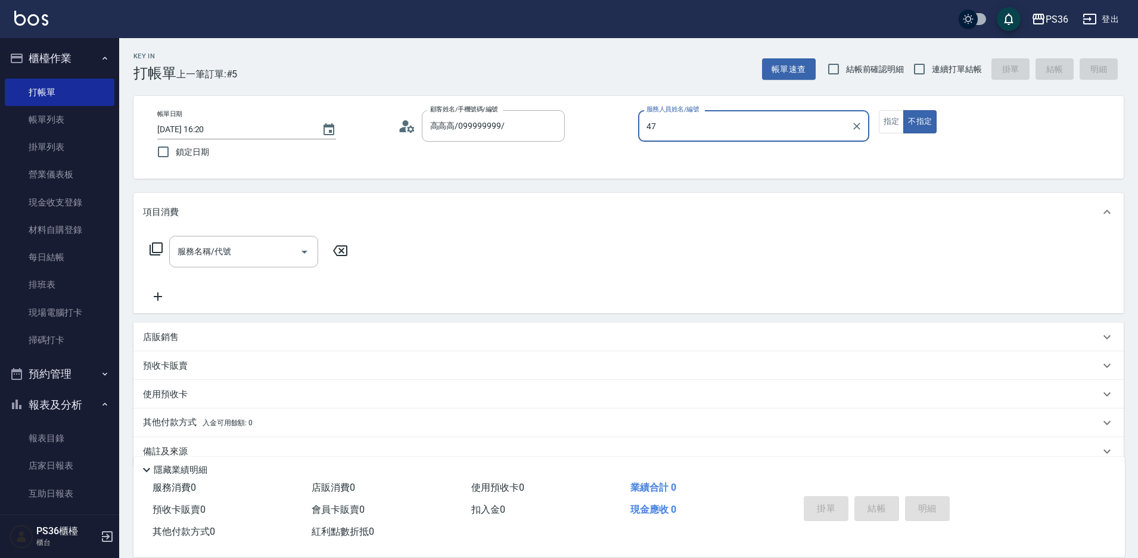
type input "4"
type input "[PERSON_NAME]-1"
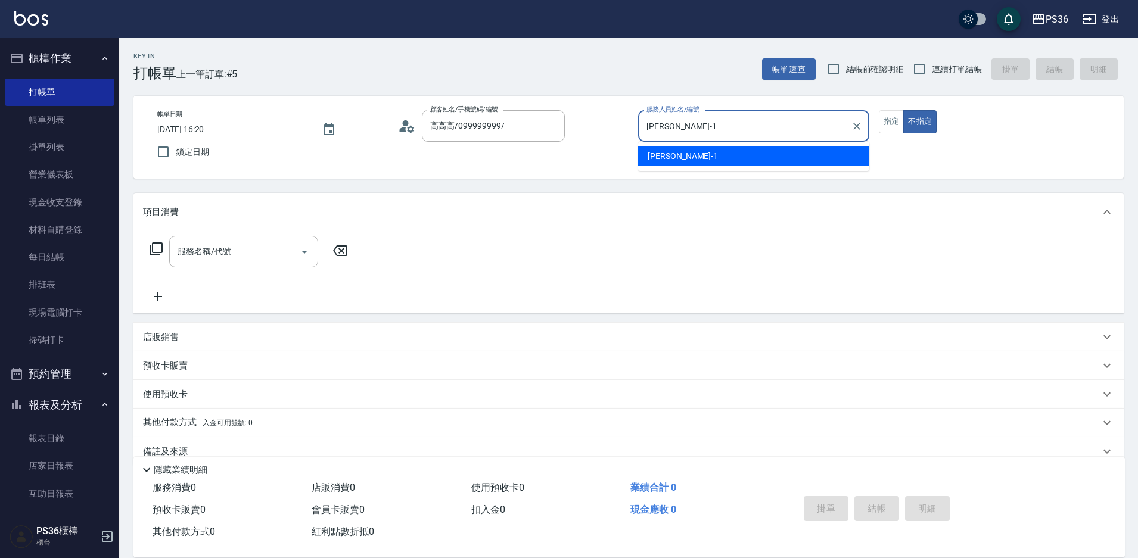
type button "false"
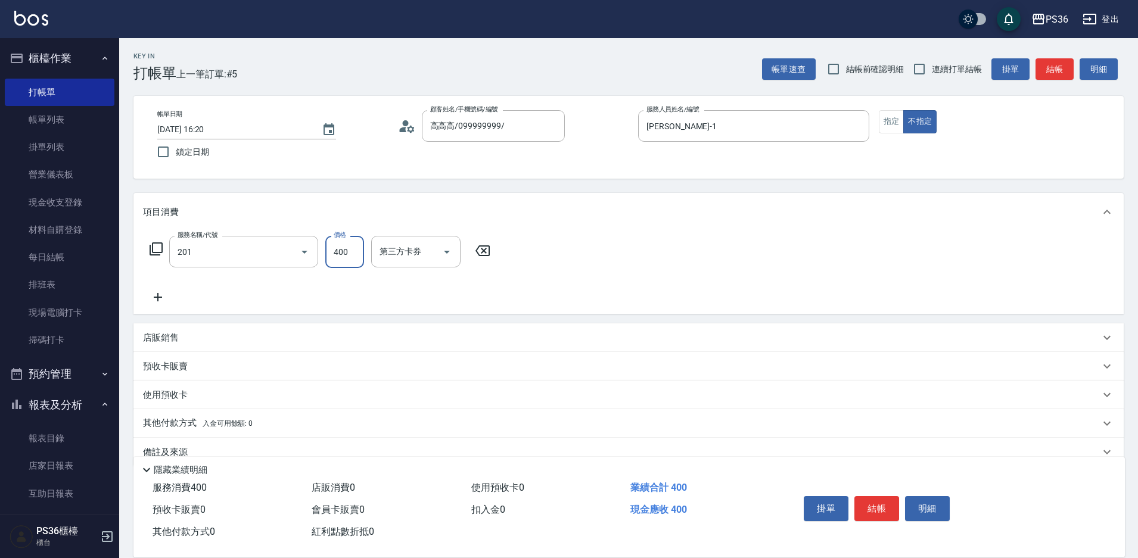
type input "C級洗剪(201)"
click at [858, 501] on button "結帳" at bounding box center [877, 508] width 45 height 25
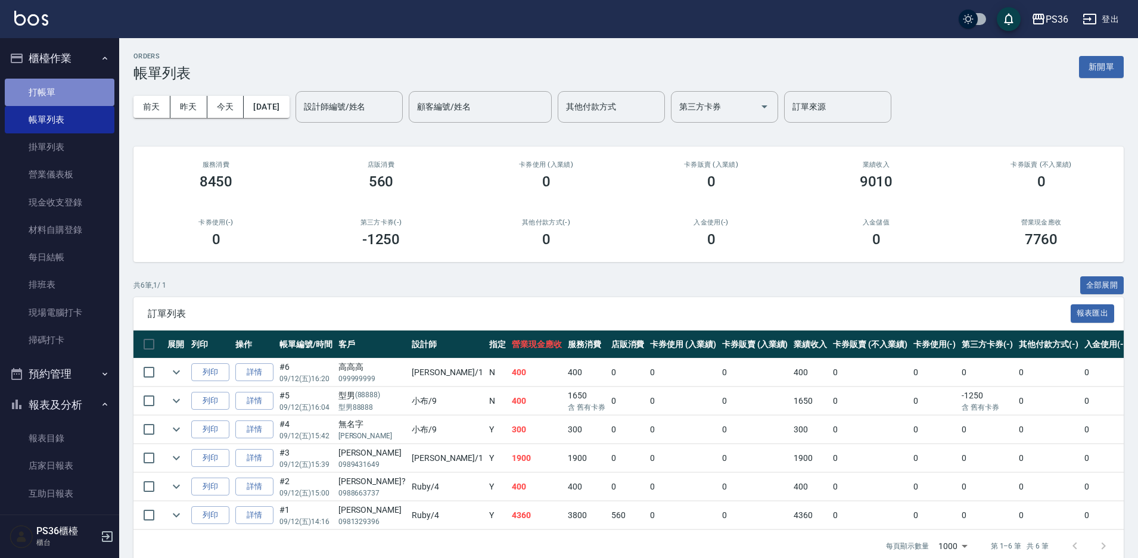
click at [82, 91] on link "打帳單" at bounding box center [60, 92] width 110 height 27
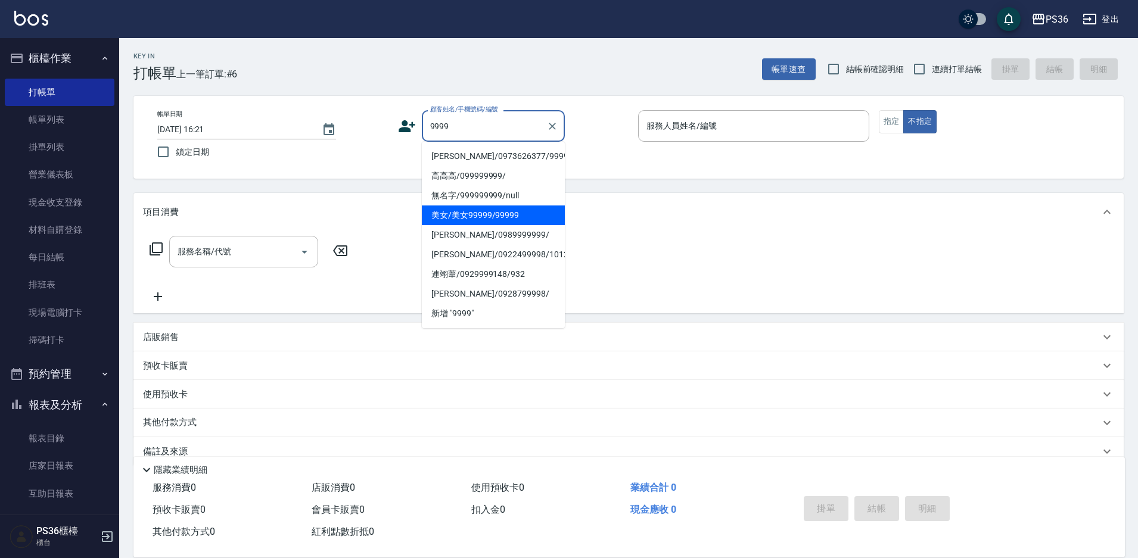
click at [464, 217] on li "美女/美女99999/99999" at bounding box center [493, 216] width 143 height 20
type input "美女/美女99999/99999"
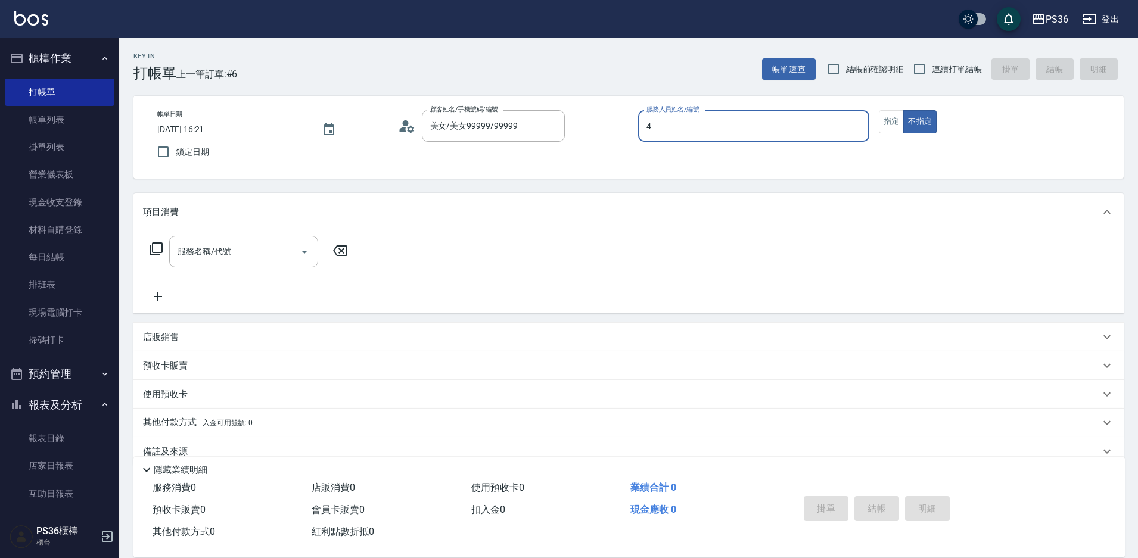
type input "4"
type button "false"
type input "Ruby-4"
click at [206, 238] on div "服務名稱/代號" at bounding box center [243, 252] width 149 height 32
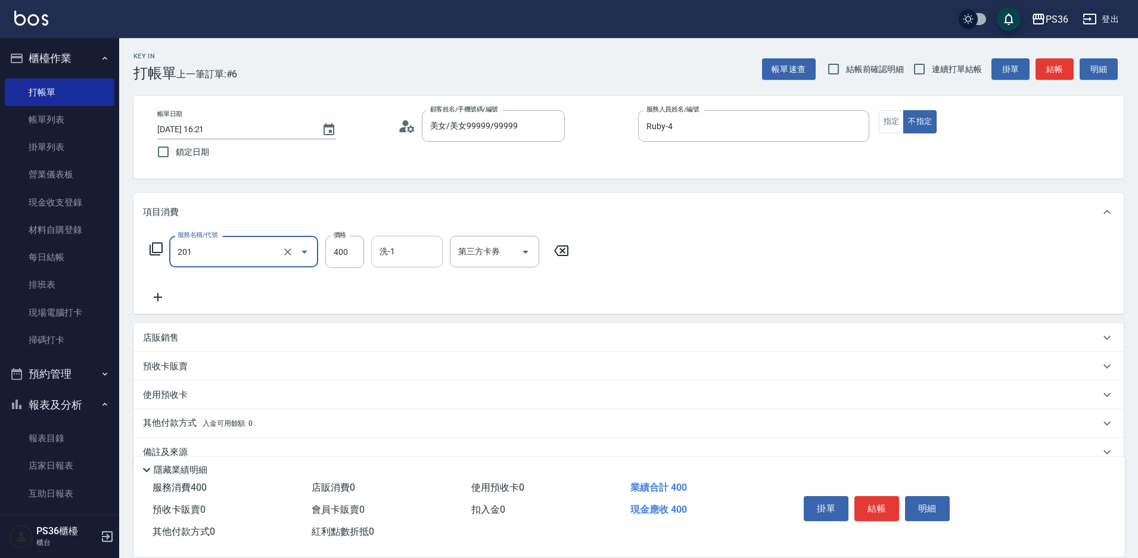
click at [394, 250] on div "洗-1 洗-1" at bounding box center [407, 252] width 72 height 32
type input "C級洗剪(201)"
type input "[PERSON_NAME]-22"
click at [883, 505] on button "結帳" at bounding box center [877, 508] width 45 height 25
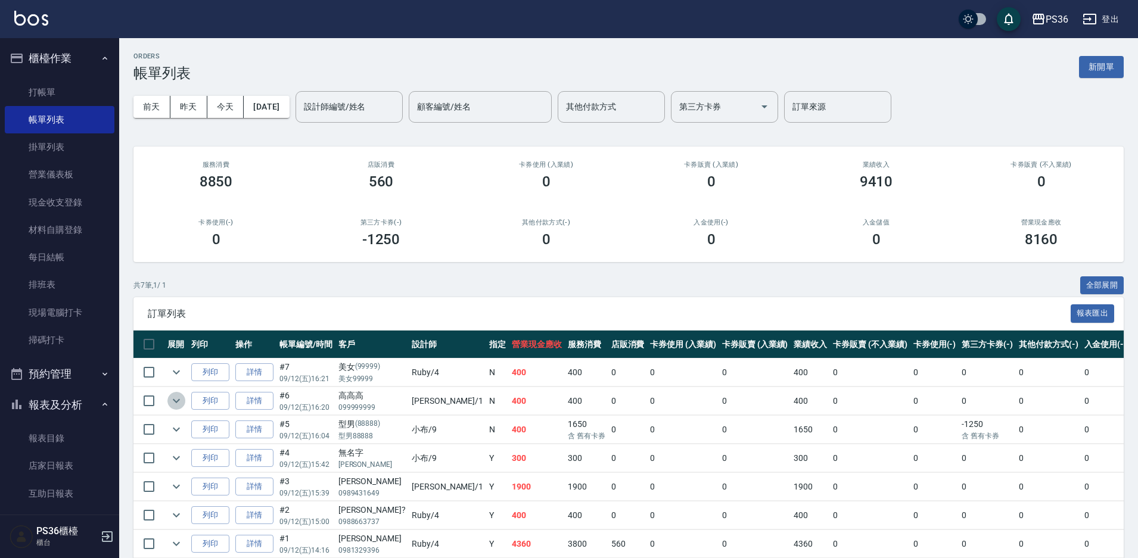
click at [174, 395] on icon "expand row" at bounding box center [176, 401] width 14 height 14
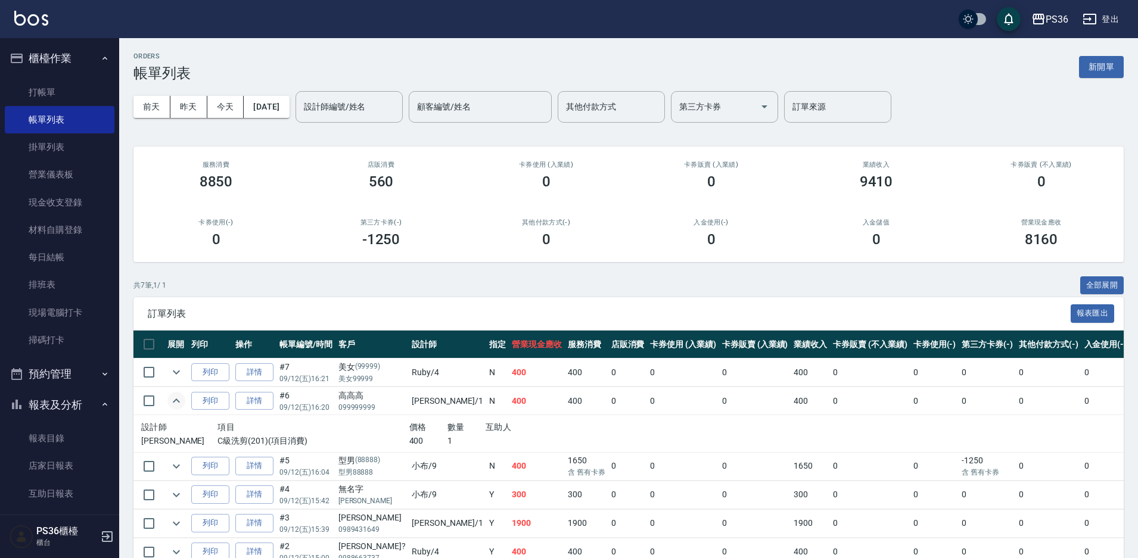
click at [174, 395] on icon "expand row" at bounding box center [176, 401] width 14 height 14
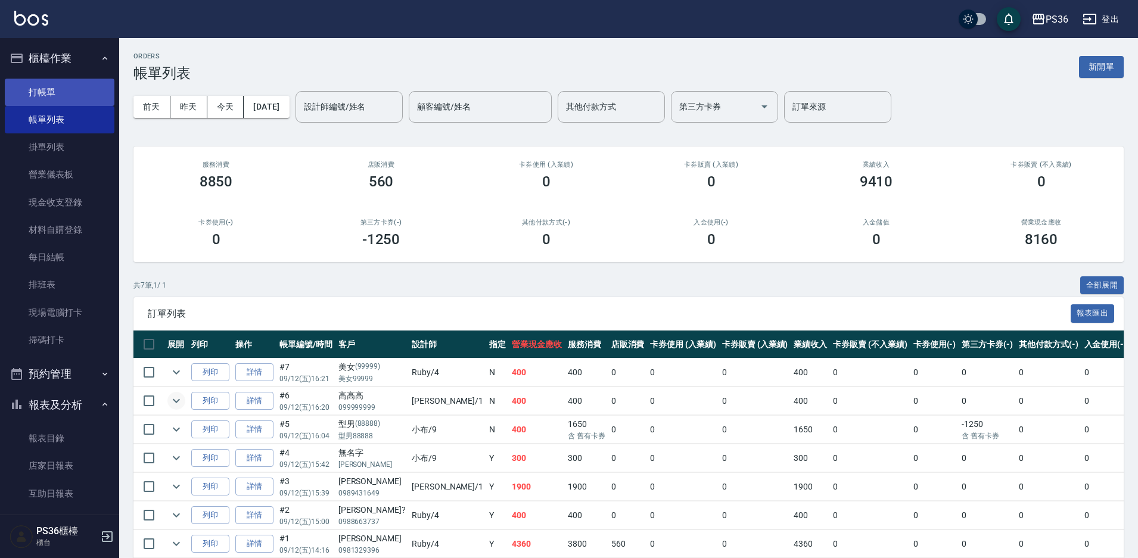
click at [68, 98] on link "打帳單" at bounding box center [60, 92] width 110 height 27
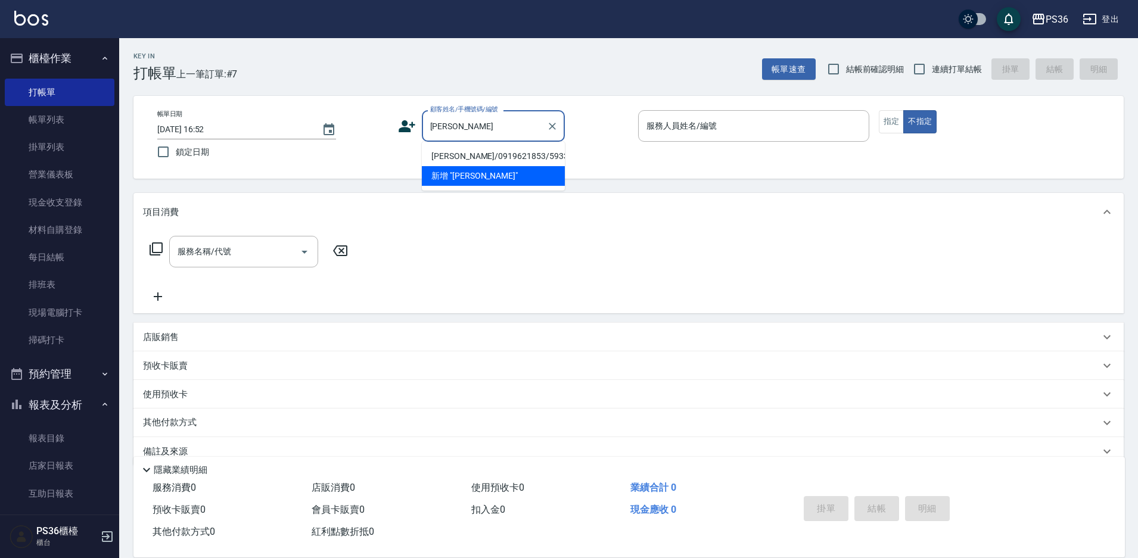
click at [504, 156] on li "[PERSON_NAME]/0919621853/593339" at bounding box center [493, 157] width 143 height 20
type input "[PERSON_NAME]/0919621853/593339"
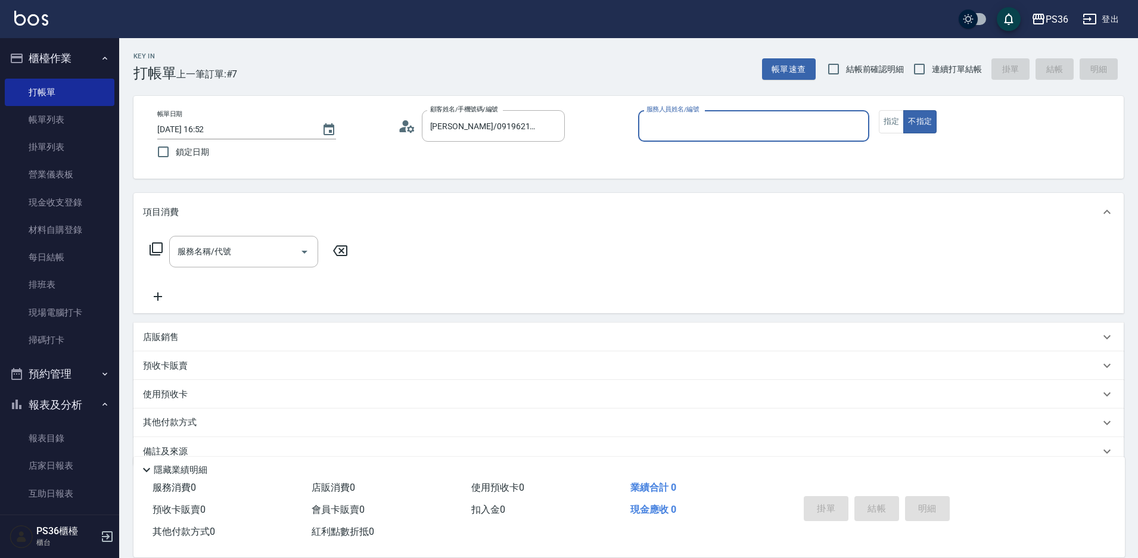
type input "Ruby-4"
click at [895, 115] on button "指定" at bounding box center [892, 121] width 26 height 23
click at [247, 257] on input "服務名稱/代號" at bounding box center [235, 251] width 120 height 21
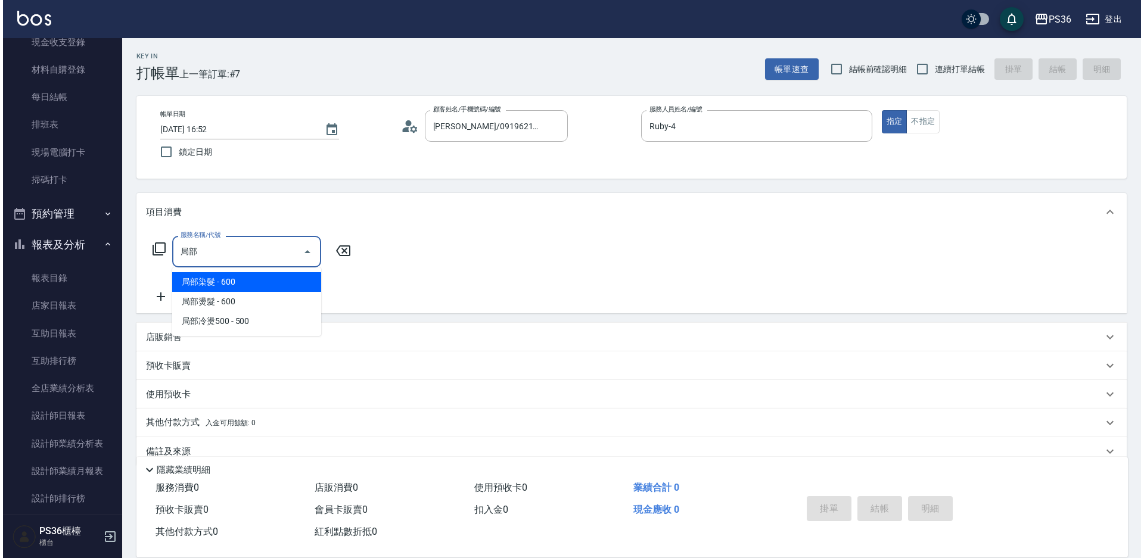
scroll to position [358, 0]
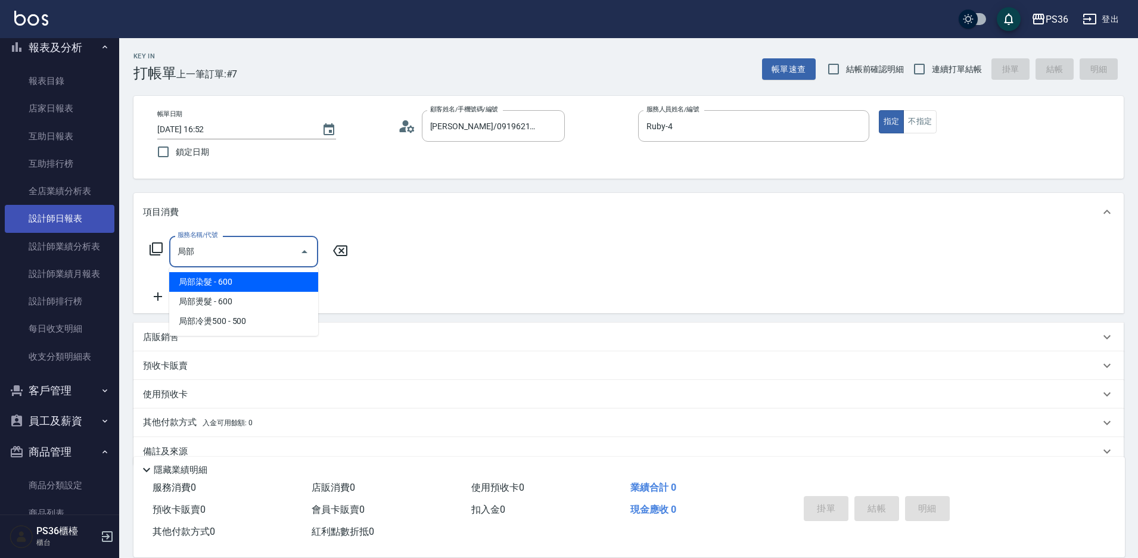
type input "局部"
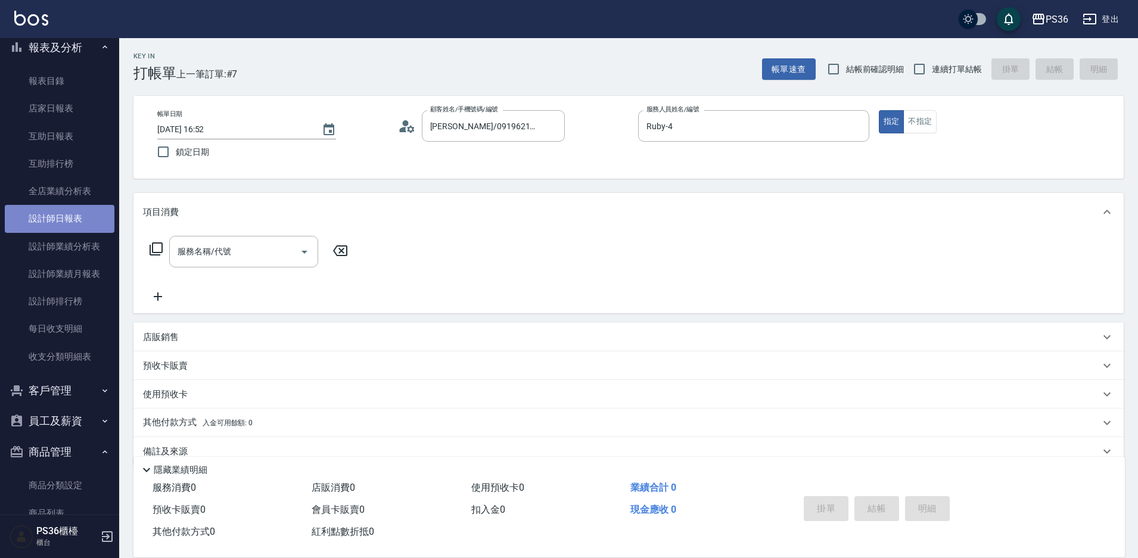
click at [66, 220] on link "設計師日報表" at bounding box center [60, 218] width 110 height 27
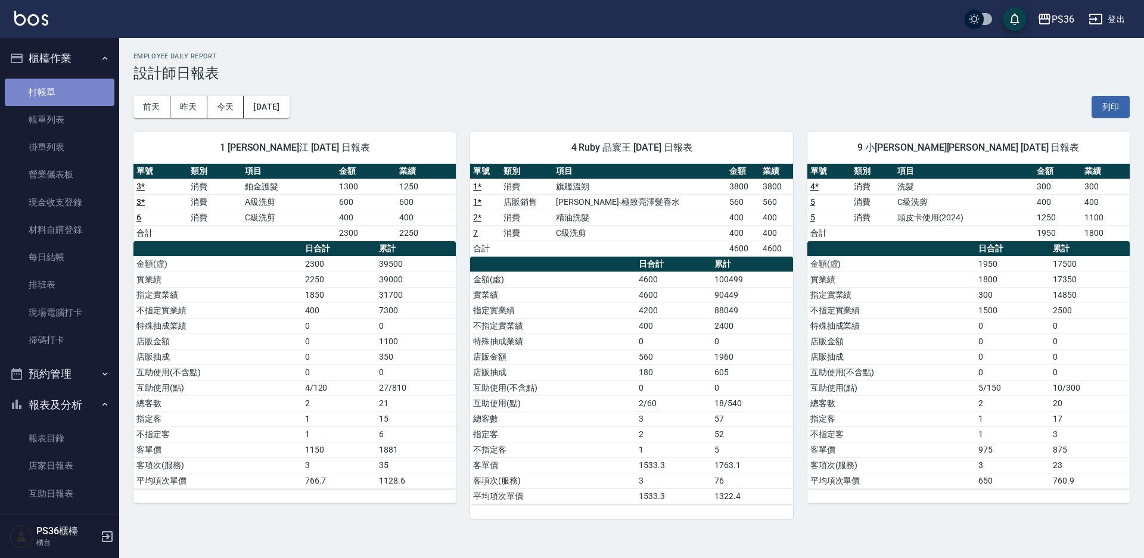
click at [63, 88] on link "打帳單" at bounding box center [60, 92] width 110 height 27
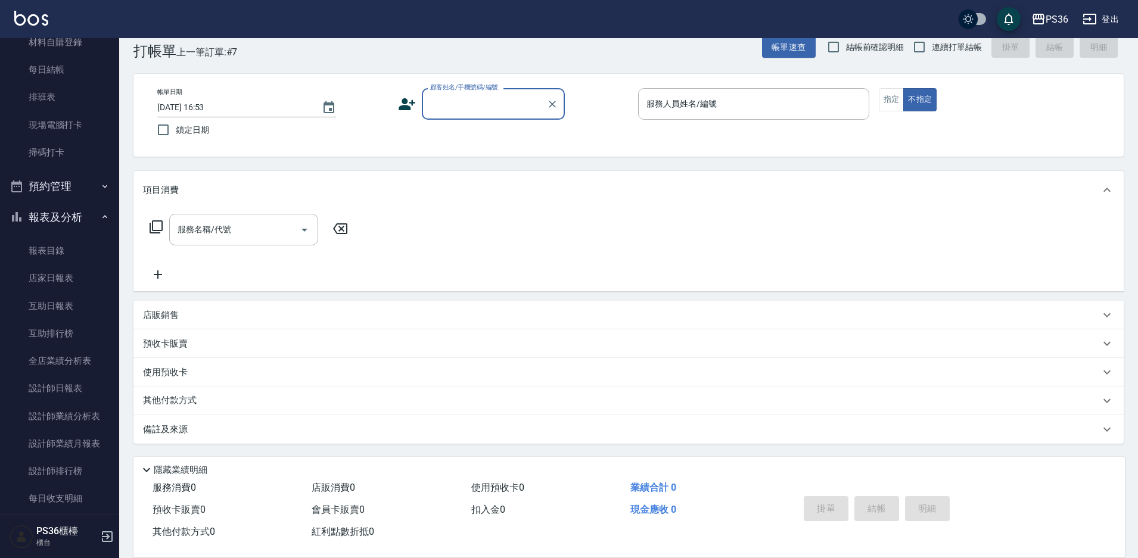
scroll to position [417, 0]
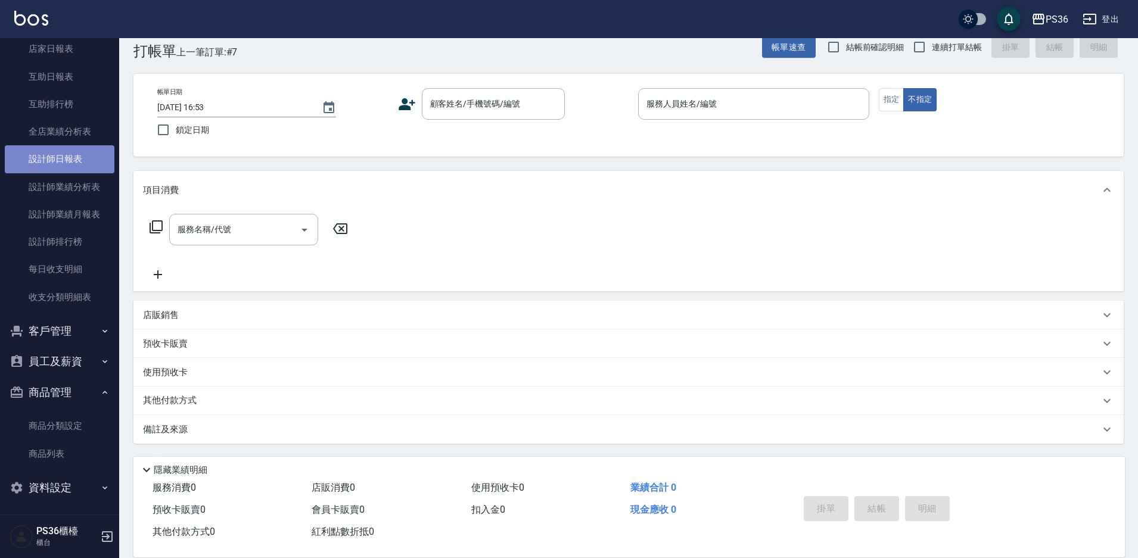
click at [72, 159] on link "設計師日報表" at bounding box center [60, 158] width 110 height 27
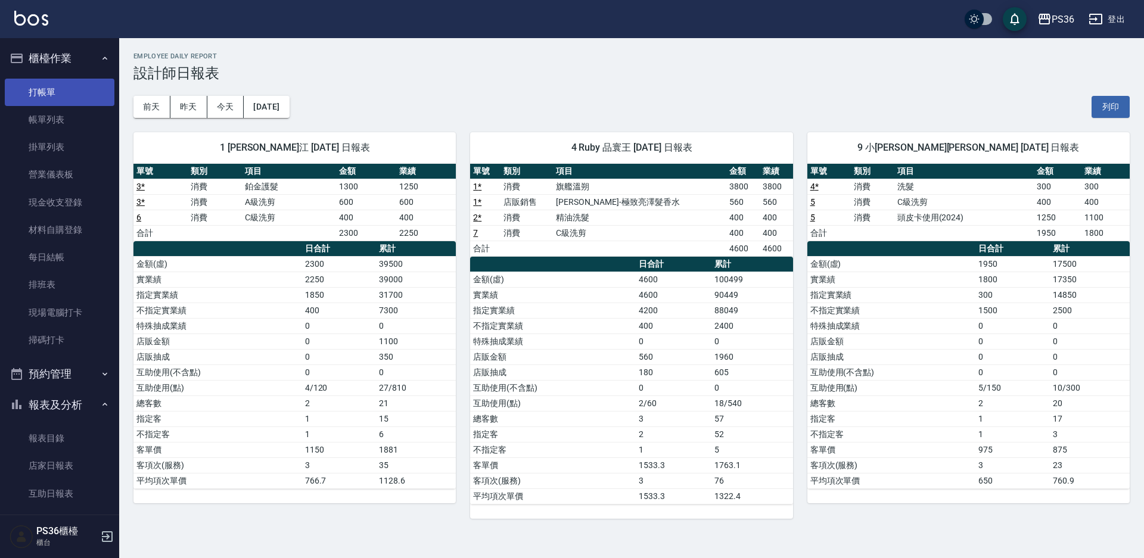
click at [88, 103] on link "打帳單" at bounding box center [60, 92] width 110 height 27
